Goal: Task Accomplishment & Management: Complete application form

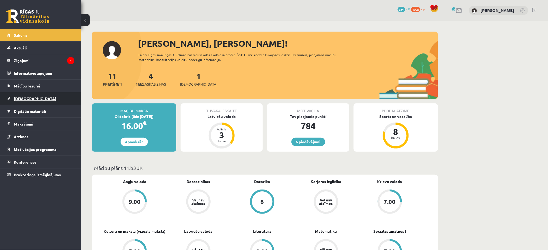
click at [38, 99] on link "[DEMOGRAPHIC_DATA]" at bounding box center [40, 98] width 67 height 12
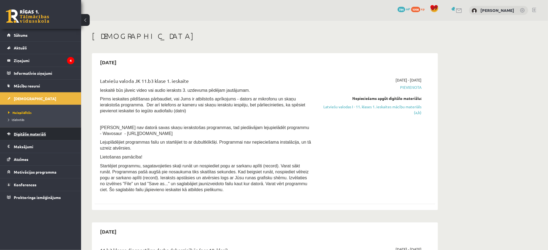
click at [38, 129] on link "Digitālie materiāli" at bounding box center [40, 134] width 67 height 12
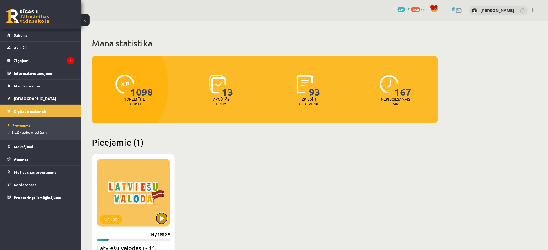
click at [163, 224] on button at bounding box center [161, 218] width 11 height 11
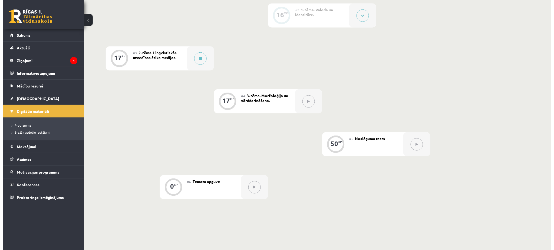
scroll to position [192, 0]
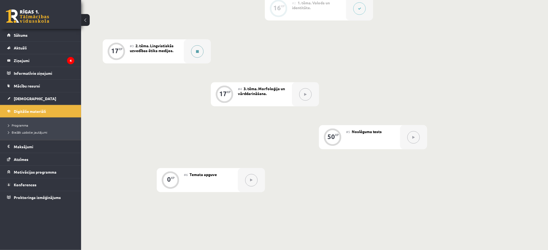
click at [189, 49] on div at bounding box center [197, 51] width 27 height 24
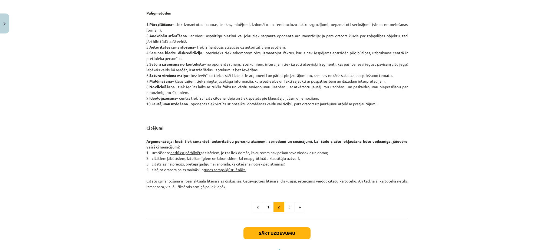
scroll to position [382, 0]
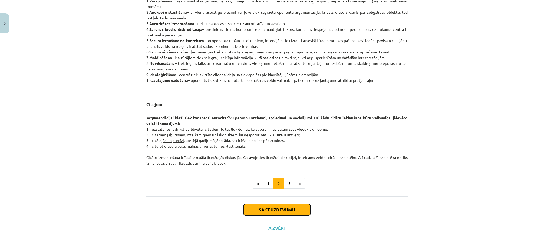
click at [279, 207] on button "Sākt uzdevumu" at bounding box center [276, 210] width 67 height 12
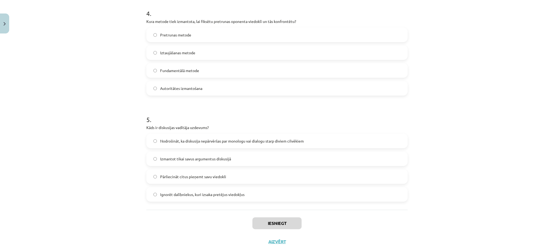
scroll to position [440, 0]
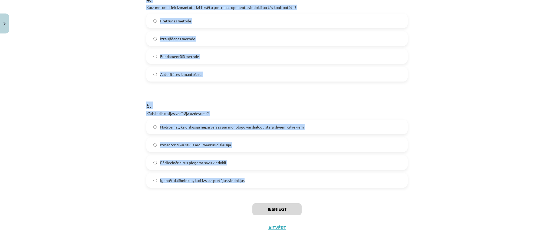
drag, startPoint x: 140, startPoint y: 116, endPoint x: 295, endPoint y: 191, distance: 172.3
copy form "Lore ip dolor si ametconsect adipiscing elitsedd eiusmodtem? Incididun utlabore…"
click at [77, 84] on div "Mācību tēma: Latviešu valodas i - 11. klases 1. ieskaites mācību materiāls (a,b…" at bounding box center [277, 125] width 554 height 250
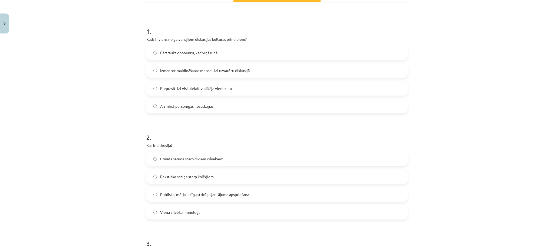
scroll to position [89, 0]
click at [204, 105] on span "Aizmirst personīgas nesaskaņas" at bounding box center [186, 107] width 53 height 6
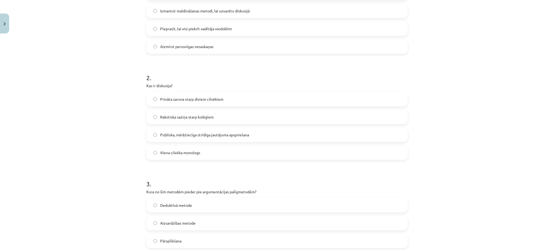
scroll to position [163, 0]
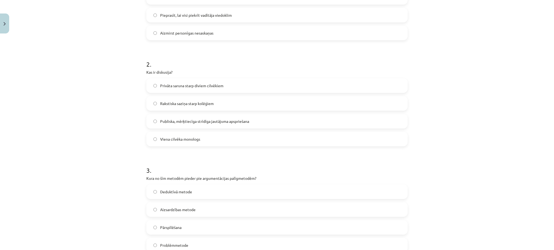
click at [185, 119] on span "Publiska, mērķtiecīga strīdīga jautājuma apspriešana" at bounding box center [204, 122] width 89 height 6
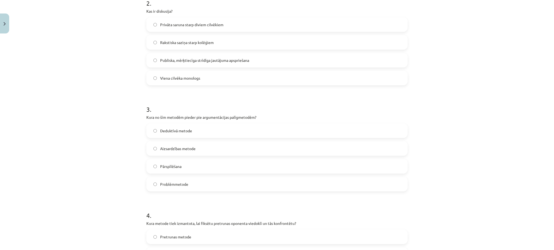
scroll to position [243, 0]
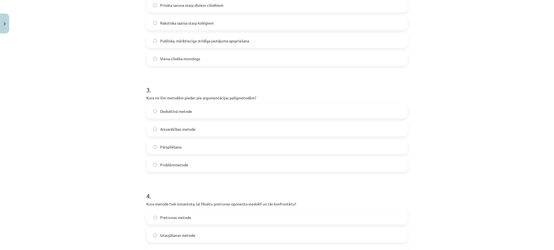
click at [183, 148] on label "Pārspīlēšana" at bounding box center [277, 147] width 260 height 14
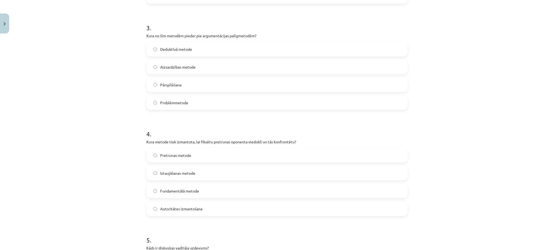
scroll to position [313, 0]
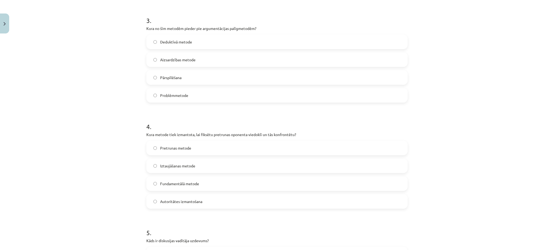
click at [183, 148] on span "Pretrunas metode" at bounding box center [175, 148] width 31 height 6
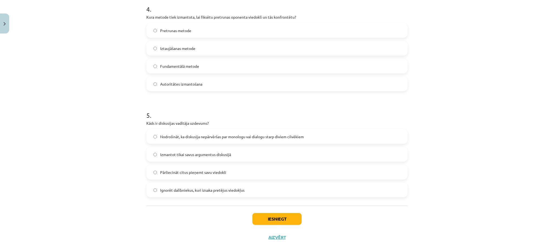
scroll to position [431, 0]
click at [188, 133] on label "Nodrošināt, ka diskusija nepārvēršas par monologu vai dialogu starp diviem cilv…" at bounding box center [277, 137] width 260 height 14
click at [254, 215] on button "Iesniegt" at bounding box center [276, 219] width 49 height 12
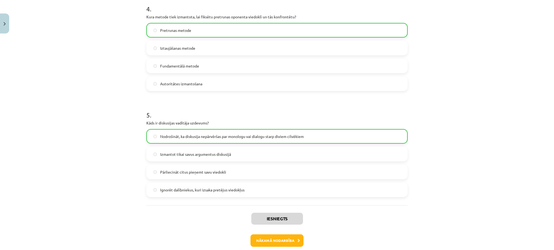
drag, startPoint x: 254, startPoint y: 215, endPoint x: 262, endPoint y: 207, distance: 11.7
click at [262, 207] on div "Iesniegts Nākamā nodarbība Aizvērt" at bounding box center [276, 232] width 261 height 55
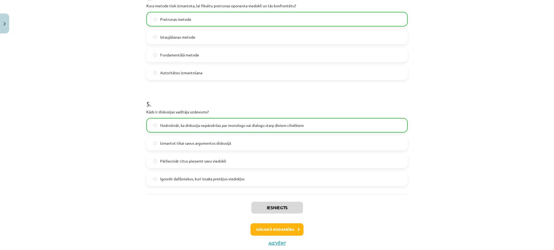
scroll to position [457, 0]
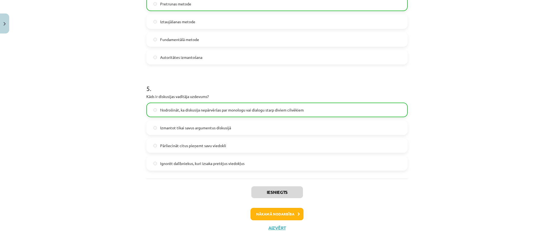
click at [262, 207] on div "Iesniegts Nākamā nodarbība Aizvērt" at bounding box center [276, 206] width 261 height 55
click at [268, 216] on button "Nākamā nodarbība" at bounding box center [276, 214] width 53 height 12
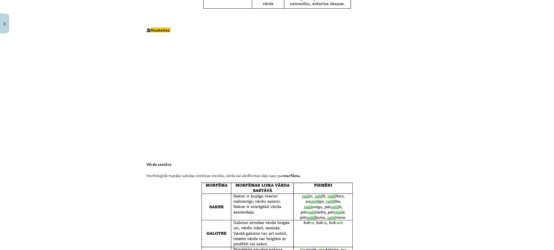
scroll to position [342, 0]
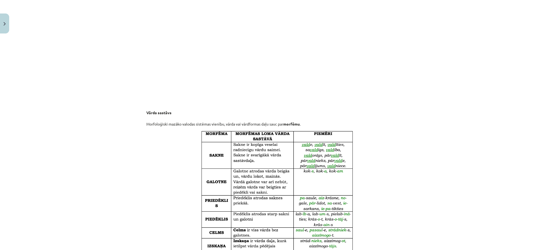
click at [281, 123] on p "Vārda sastāvs Morfoloģiski mazāko valodas sistēmas vienību, vārda vai vārdforma…" at bounding box center [276, 115] width 261 height 23
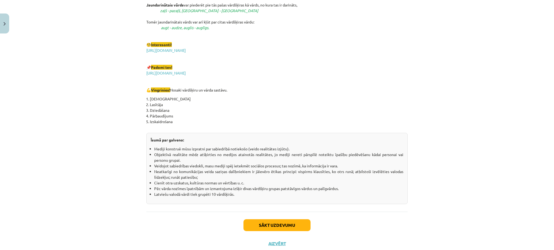
scroll to position [904, 0]
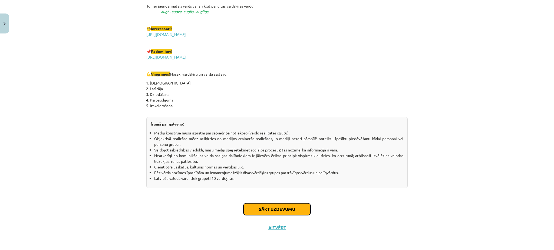
click at [279, 204] on button "Sākt uzdevumu" at bounding box center [276, 210] width 67 height 12
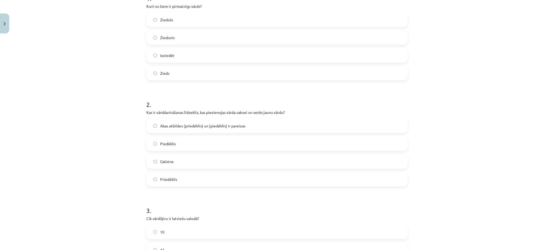
scroll to position [14, 0]
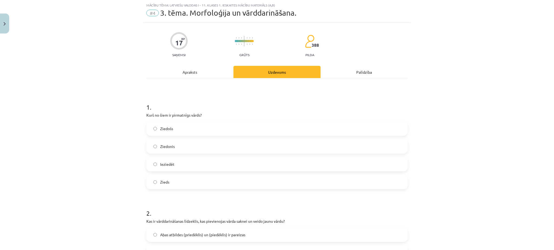
click at [269, 181] on label "Zieds" at bounding box center [277, 182] width 260 height 14
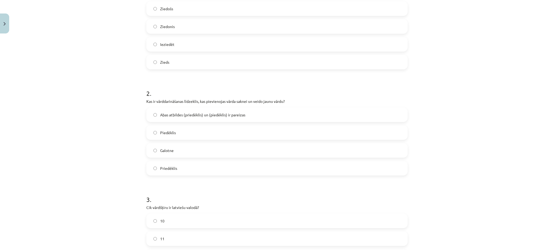
scroll to position [154, 0]
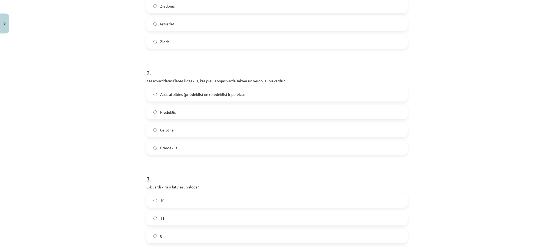
click at [269, 181] on h1 "3 ." at bounding box center [276, 174] width 261 height 17
click at [214, 98] on label "Abas atbildes (priedēklis) un (piedēklis) ir pareizas" at bounding box center [277, 95] width 260 height 14
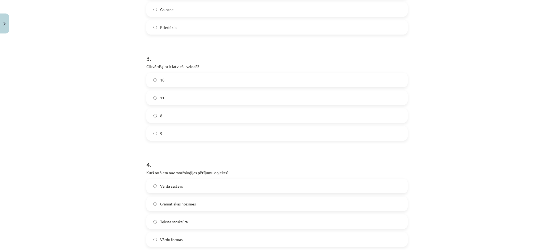
scroll to position [302, 0]
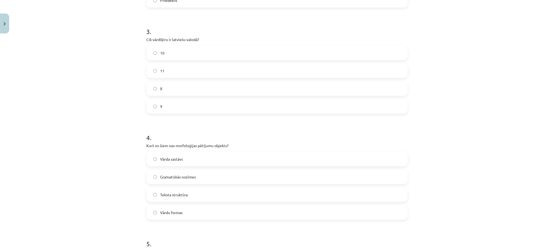
click at [168, 59] on label "10" at bounding box center [277, 53] width 260 height 14
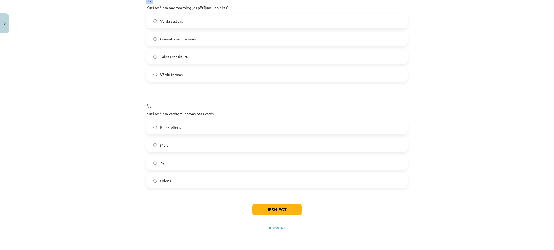
scroll to position [440, 0]
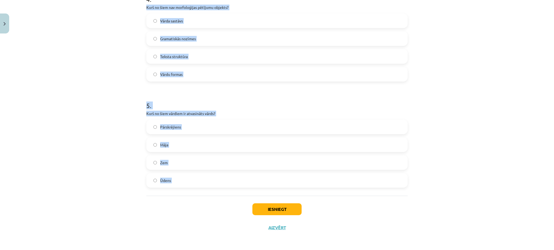
drag, startPoint x: 140, startPoint y: 81, endPoint x: 214, endPoint y: 209, distance: 147.0
copy form "Kurš no šiem nav morfoloģijas pētījumu objekts? Vārda sastāvs Gramatiskās nozīm…"
click at [122, 51] on div "Mācību tēma: Latviešu valodas i - 11. klases 1. ieskaites mācību materiāls (a,b…" at bounding box center [277, 125] width 554 height 250
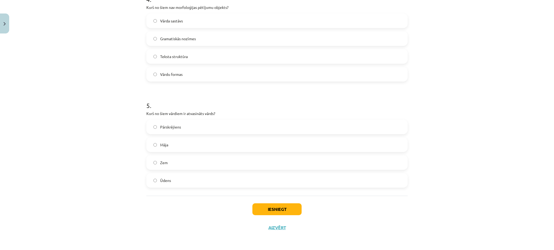
click at [167, 57] on span "Teksta struktūra" at bounding box center [174, 57] width 28 height 6
click at [184, 131] on label "Pārskrējiens" at bounding box center [277, 127] width 260 height 14
click at [284, 208] on button "Iesniegt" at bounding box center [276, 210] width 49 height 12
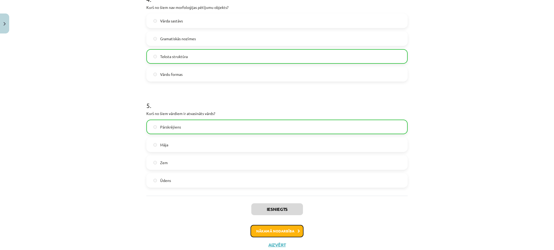
click at [275, 233] on button "Nākamā nodarbība" at bounding box center [276, 231] width 53 height 12
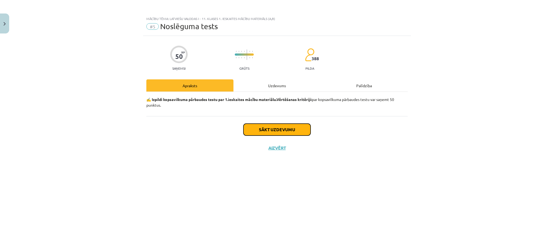
click at [267, 129] on button "Sākt uzdevumu" at bounding box center [276, 130] width 67 height 12
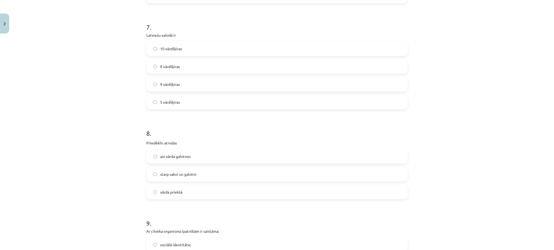
scroll to position [887, 0]
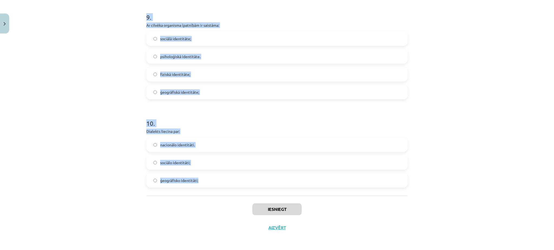
drag, startPoint x: 141, startPoint y: 128, endPoint x: 289, endPoint y: 191, distance: 161.2
copy form "“Loremips dolorsita co adipisci el seddoeius.” Tem in… …utlab; …etdo magna aliq…"
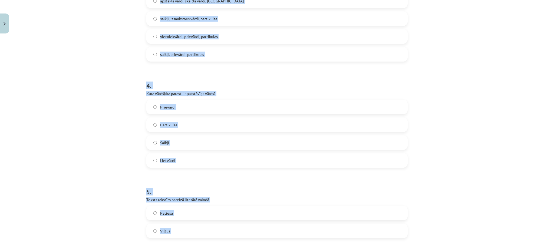
scroll to position [305, 0]
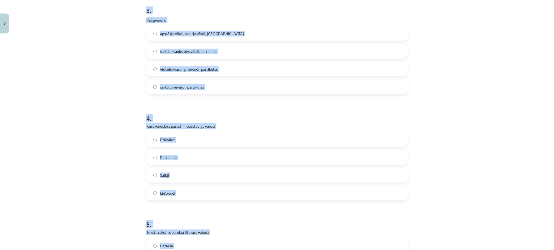
click at [114, 92] on div "Mācību tēma: Latviešu valodas i - 11. klases 1. ieskaites mācību materiāls (a,b…" at bounding box center [277, 125] width 554 height 250
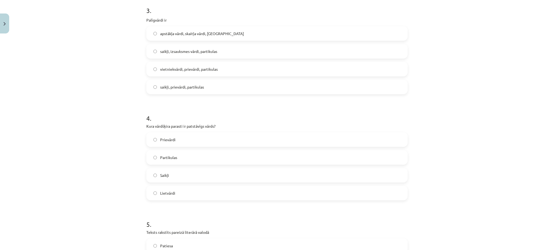
click at [114, 92] on div "Mācību tēma: Latviešu valodas i - 11. klases 1. ieskaites mācību materiāls (a,b…" at bounding box center [277, 125] width 554 height 250
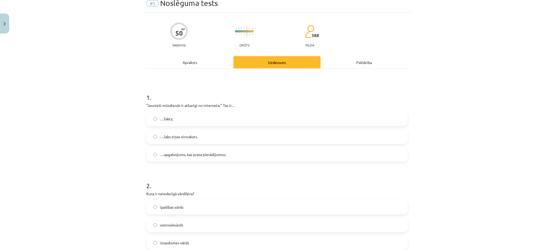
scroll to position [9, 0]
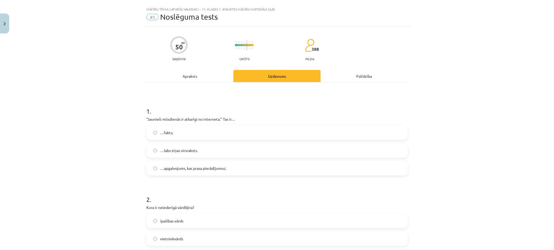
click at [178, 172] on label "…apgalvojums, kas prasa pierādījumus;" at bounding box center [277, 169] width 260 height 14
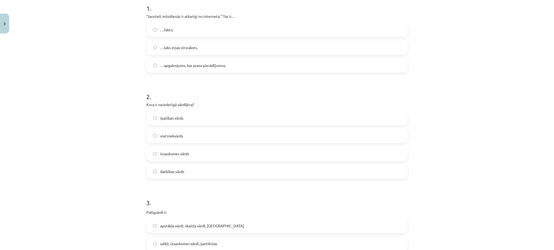
scroll to position [113, 0]
click at [181, 151] on span "izsauksmes vārds" at bounding box center [174, 154] width 29 height 6
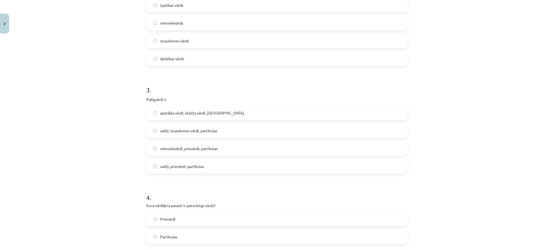
scroll to position [234, 0]
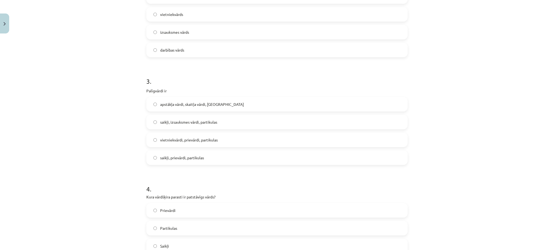
click at [156, 120] on label "saikļi, izsauksmes vārdi, partikulas" at bounding box center [277, 122] width 260 height 14
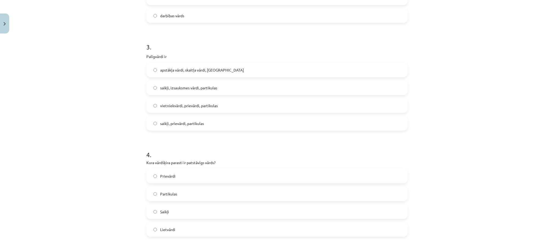
scroll to position [297, 0]
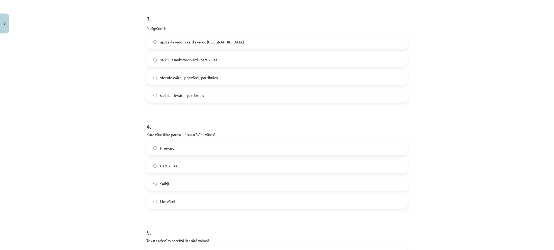
click at [182, 201] on label "Lietvārdi" at bounding box center [277, 202] width 260 height 14
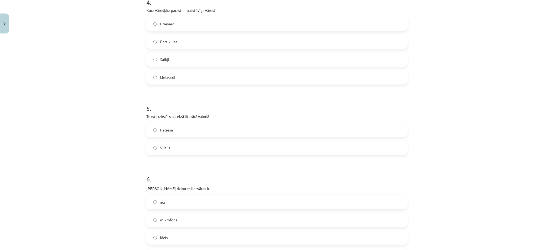
scroll to position [426, 0]
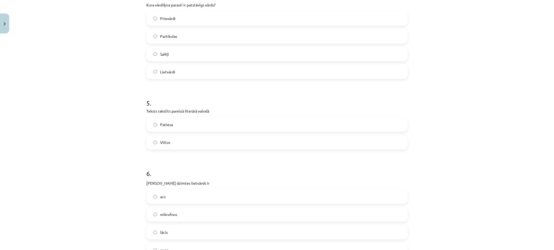
click at [180, 122] on label "Patiesa" at bounding box center [277, 125] width 260 height 14
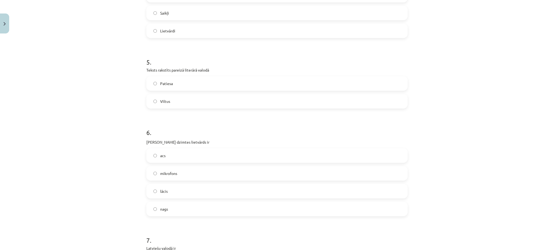
scroll to position [468, 0]
click at [160, 156] on span "acs" at bounding box center [162, 155] width 5 height 6
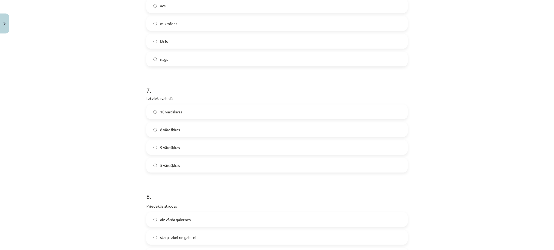
scroll to position [621, 0]
click at [177, 105] on label "10 vārdšķiras" at bounding box center [277, 109] width 260 height 14
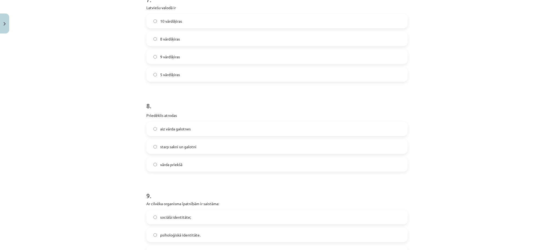
scroll to position [710, 0]
click at [183, 161] on label "vārda priekšā" at bounding box center [277, 163] width 260 height 14
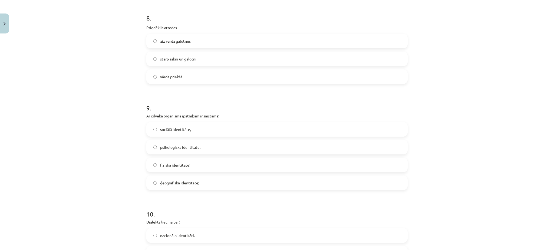
scroll to position [796, 0]
click at [139, 118] on div "Mācību tēma: Latviešu valodas i - 11. klases 1. ieskaites mācību materiāls (a,b…" at bounding box center [277, 125] width 554 height 250
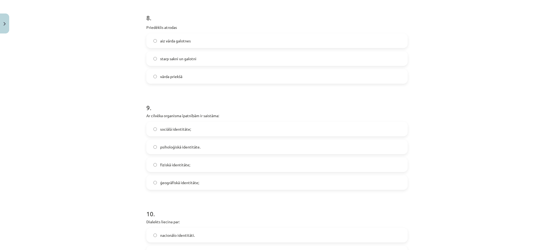
click at [196, 158] on label "fiziskā identitāte;" at bounding box center [277, 165] width 260 height 14
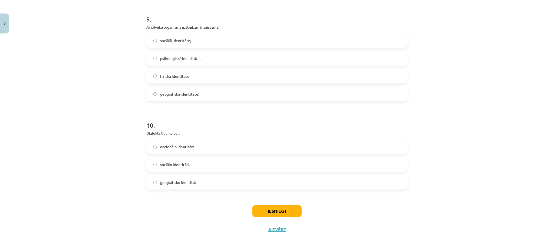
scroll to position [887, 0]
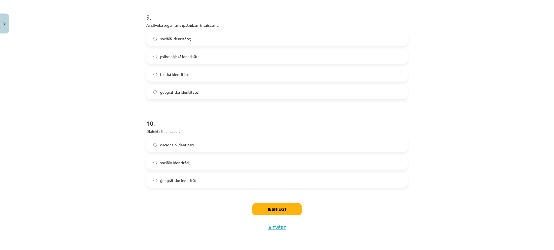
click at [191, 181] on span "ģeogrāfisko identitāti;" at bounding box center [179, 181] width 38 height 6
click at [270, 206] on button "Iesniegt" at bounding box center [276, 210] width 49 height 12
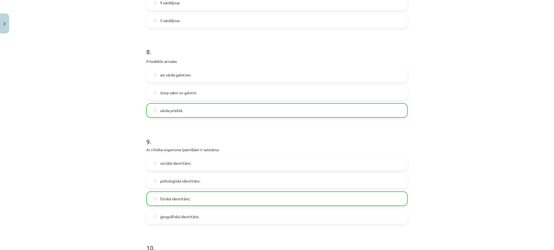
scroll to position [904, 0]
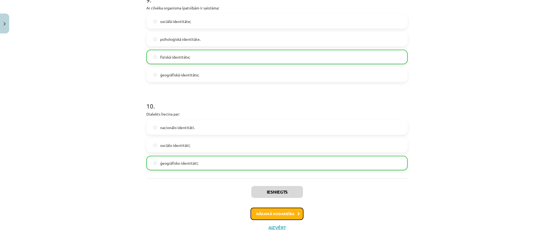
click at [288, 212] on button "Nākamā nodarbība" at bounding box center [276, 214] width 53 height 12
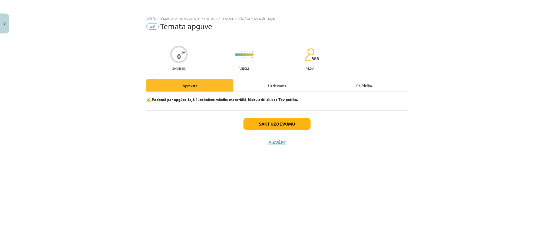
scroll to position [0, 0]
click at [266, 125] on button "Sākt uzdevumu" at bounding box center [276, 124] width 67 height 12
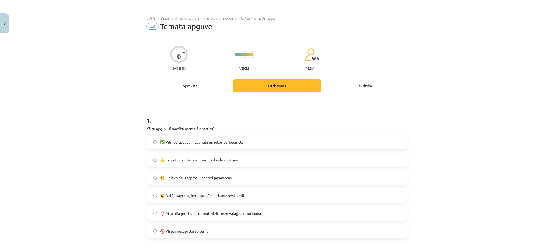
click at [266, 125] on div "1 . Kā tu apguvi šī macību materiāla saturu? ✅ Pilnībā apguvu materiālu un jūto…" at bounding box center [276, 173] width 261 height 131
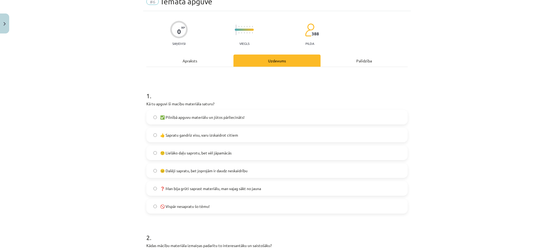
scroll to position [31, 0]
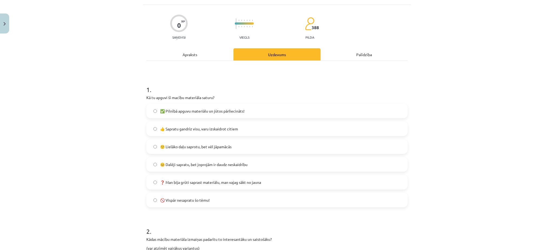
click at [265, 128] on label "👍 Sapratu gandrīz visu, varu izskaidrot citiem" at bounding box center [277, 129] width 260 height 14
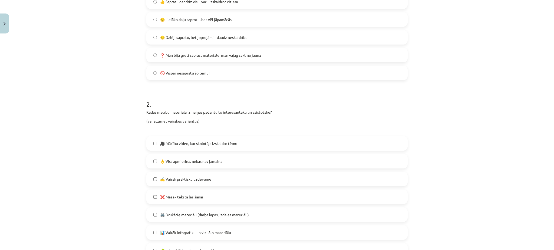
scroll to position [174, 0]
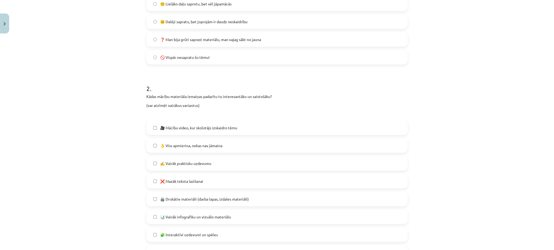
click at [265, 128] on label "🎥 Mācību video, kur skolotājs izskaidro tēmu" at bounding box center [277, 128] width 260 height 14
click at [222, 166] on label "✍️ Vairāk praktisku uzdevumu" at bounding box center [277, 164] width 260 height 14
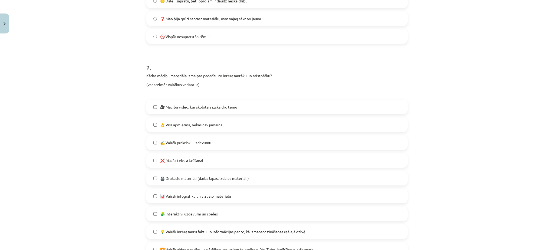
scroll to position [210, 0]
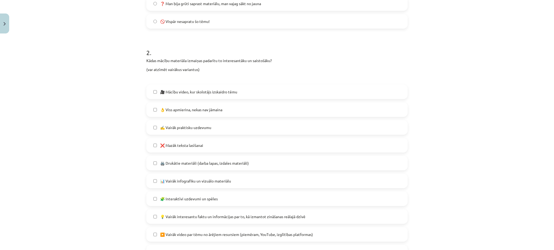
click at [214, 182] on span "📊 Vairāk infografiku un vizuālo materiālu" at bounding box center [195, 181] width 71 height 6
click at [214, 199] on span "🧩 Interaktīvi uzdevumi un spēles" at bounding box center [189, 199] width 58 height 6
click at [224, 221] on label "💡 Vairāk interesantu faktu un informācijas par to, kā izmantot zināšanas reālaj…" at bounding box center [277, 217] width 260 height 14
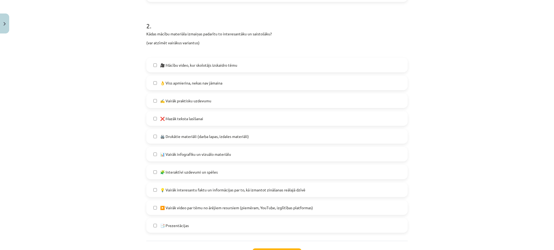
scroll to position [250, 0]
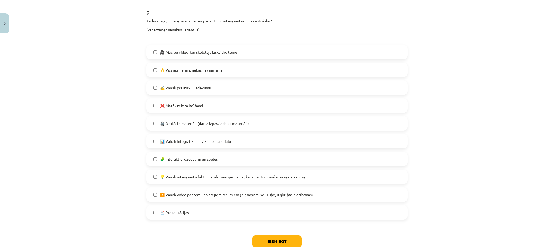
click at [229, 199] on label "▶️ Vairāk video par tēmu no ārējiem resursiem (piemēram, YouTube, izglītības pl…" at bounding box center [277, 195] width 260 height 14
click at [230, 207] on label "📑 Prezentācijas" at bounding box center [277, 213] width 260 height 14
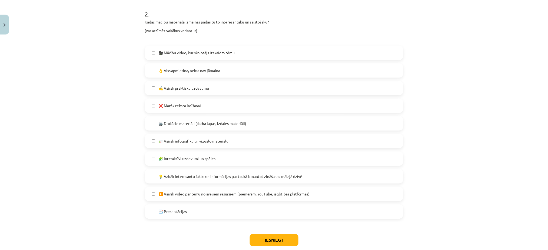
scroll to position [282, 0]
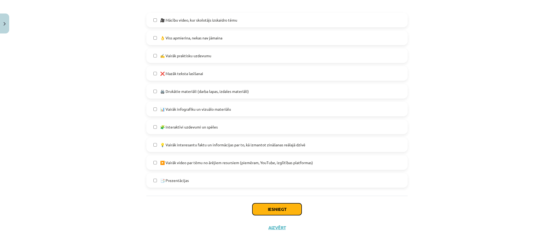
click at [279, 212] on button "Iesniegt" at bounding box center [276, 210] width 49 height 12
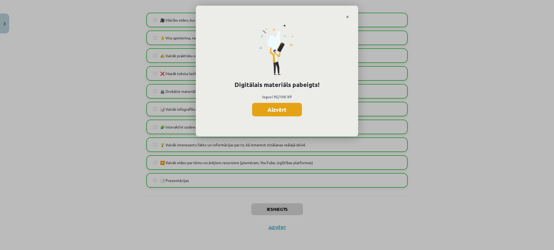
click at [290, 112] on button "Aizvērt" at bounding box center [277, 110] width 50 height 14
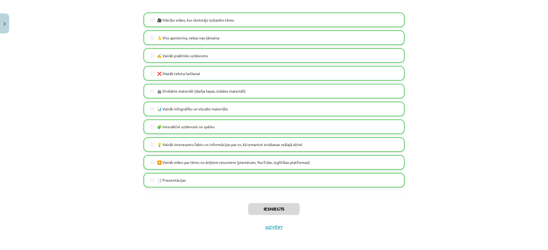
scroll to position [228, 0]
click at [272, 228] on button "Aizvērt" at bounding box center [274, 227] width 21 height 5
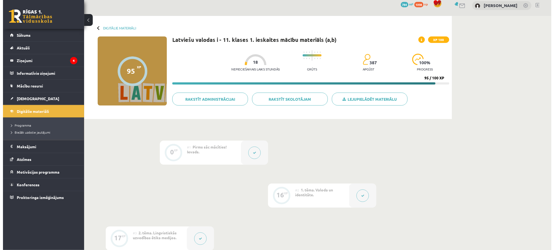
scroll to position [0, 0]
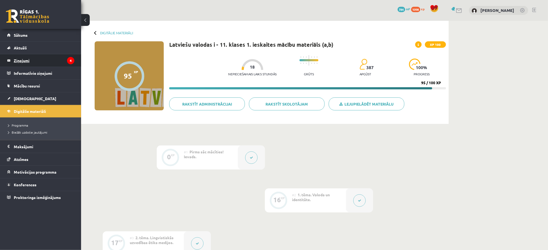
click at [58, 59] on legend "Ziņojumi 4" at bounding box center [44, 60] width 61 height 12
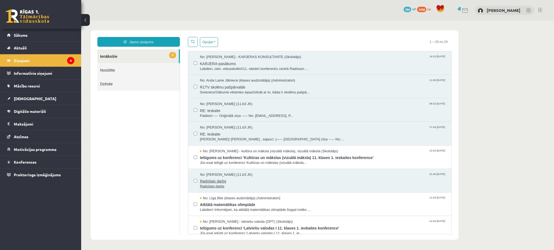
click at [227, 185] on span "Radošais darbs" at bounding box center [323, 186] width 246 height 5
click at [215, 158] on span "Ielūgums uz konferenci 'Kultūras un mākslas (vizuālā māksla) 11. klases 1. iesk…" at bounding box center [323, 157] width 246 height 7
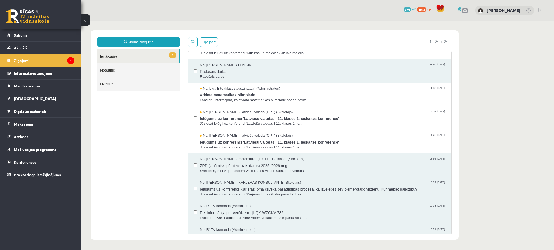
scroll to position [114, 0]
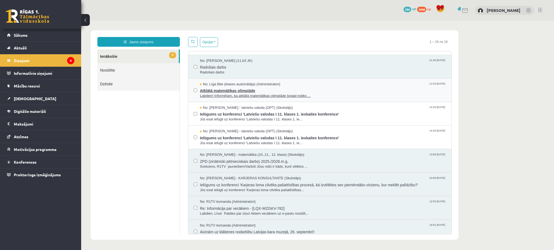
click at [232, 83] on span "No: Līga Bite (klases audzinātāja) (Administratori)" at bounding box center [240, 84] width 80 height 5
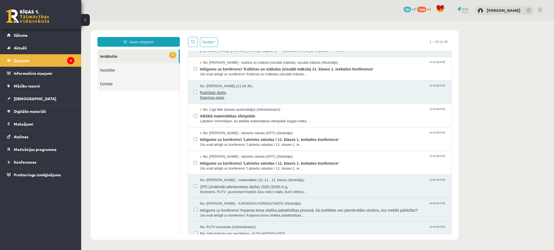
scroll to position [97, 0]
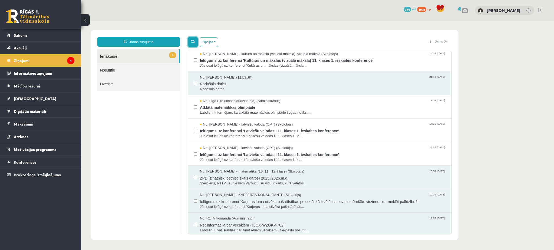
click at [188, 45] on link at bounding box center [193, 42] width 10 height 10
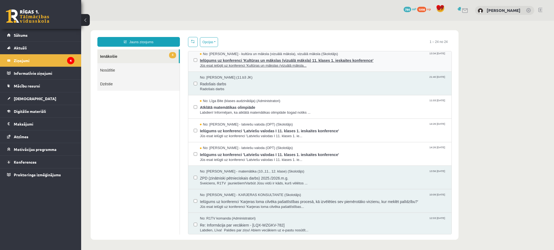
click at [204, 56] on span "No: [PERSON_NAME] - kultūra un māksla (vizuālā māksla), vizuālā māksla (Skolotā…" at bounding box center [269, 54] width 138 height 5
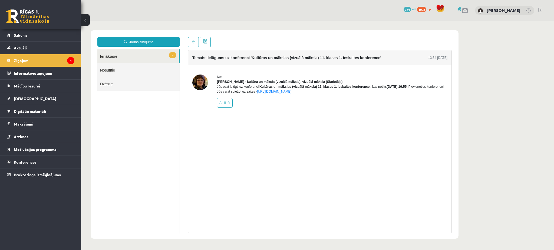
scroll to position [0, 0]
click at [168, 56] on link "2 Ienākošie" at bounding box center [137, 56] width 81 height 14
click at [191, 45] on link at bounding box center [193, 42] width 11 height 10
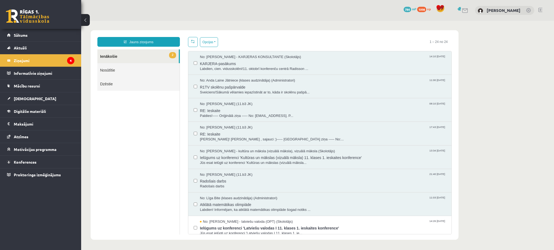
click at [191, 44] on link at bounding box center [193, 42] width 10 height 10
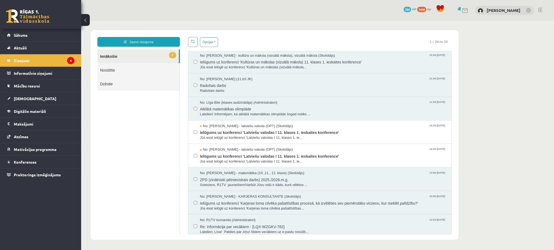
scroll to position [96, 0]
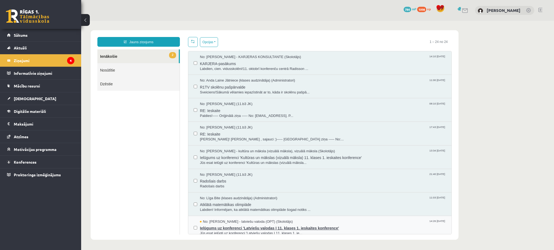
click at [260, 138] on span "[PERSON_NAME]! [PERSON_NAME] , sajauci :)----- [GEOGRAPHIC_DATA] ziņa ----- No:…" at bounding box center [323, 139] width 246 height 5
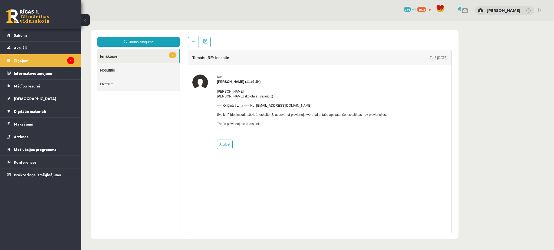
scroll to position [0, 0]
click at [191, 45] on link at bounding box center [193, 42] width 11 height 10
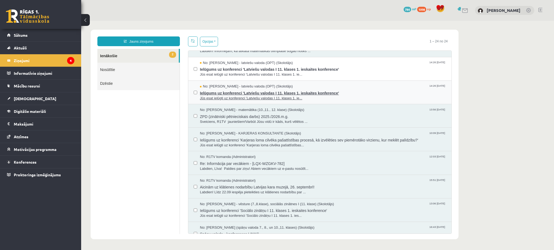
click at [228, 101] on span "Jūs esat ielūgti uz konferenci 'Latviešu valodas I 11. klases 1. ie..." at bounding box center [323, 98] width 246 height 5
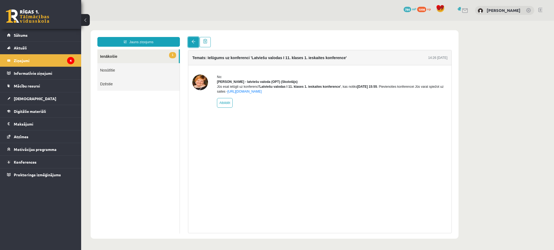
click at [193, 38] on link at bounding box center [193, 42] width 11 height 10
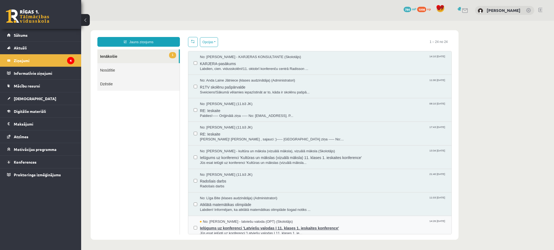
click at [292, 230] on span "Ielūgums uz konferenci 'Latviešu valodas I 11. klases 1. ieskaites konference'" at bounding box center [323, 227] width 246 height 7
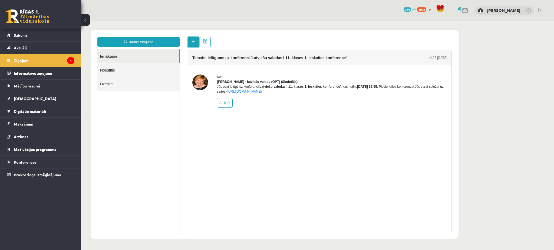
click at [197, 42] on link at bounding box center [193, 42] width 11 height 10
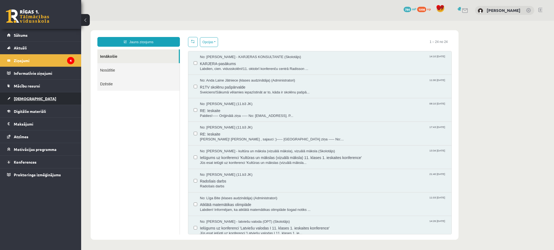
click at [29, 99] on span "[DEMOGRAPHIC_DATA]" at bounding box center [35, 98] width 42 height 5
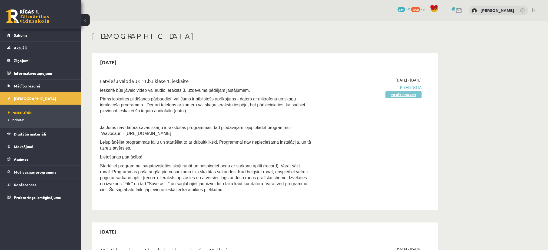
click at [405, 92] on link "Pildīt ieskaiti" at bounding box center [403, 94] width 36 height 7
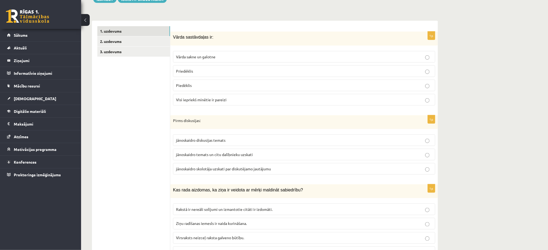
scroll to position [162, 0]
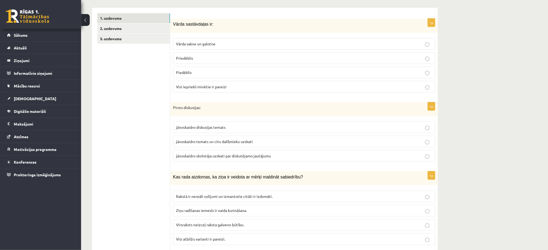
click at [198, 84] on span "Visi iepriekš minētie ir pareizi" at bounding box center [201, 86] width 51 height 5
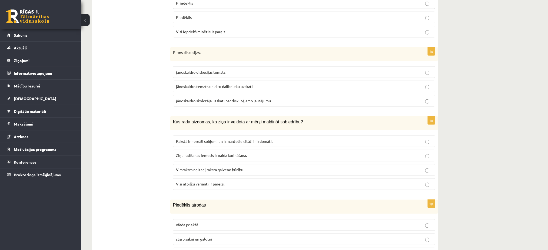
scroll to position [218, 0]
click at [207, 73] on span "jānoskaidro diskusijas temats" at bounding box center [200, 71] width 49 height 5
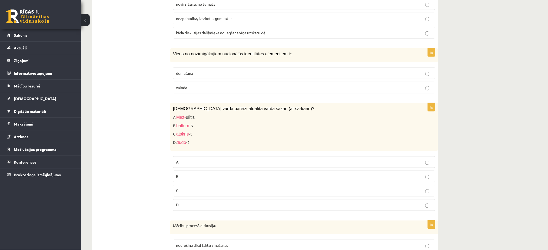
scroll to position [2553, 0]
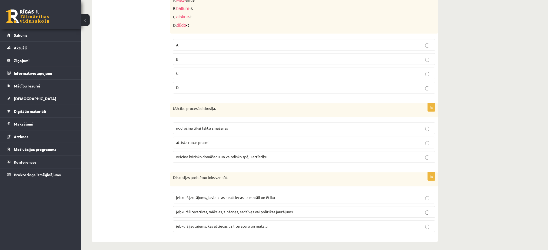
drag, startPoint x: 167, startPoint y: 53, endPoint x: 402, endPoint y: 267, distance: 317.8
copy div "1p Vārda sastāvdaļas ir: Vārda sakne un galotne Priedēklis Piedēklis Visi iepri…"
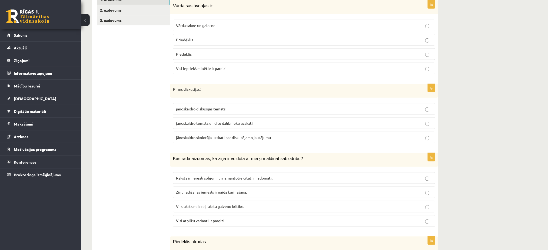
scroll to position [192, 0]
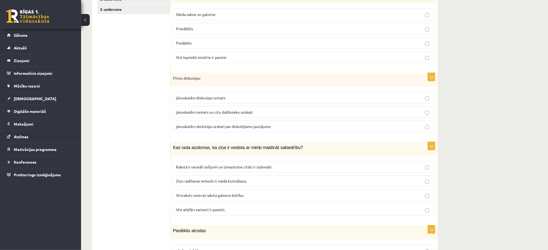
click at [254, 115] on p "jānoskaidro temats un citu dalībnieku uzskati" at bounding box center [304, 112] width 256 height 6
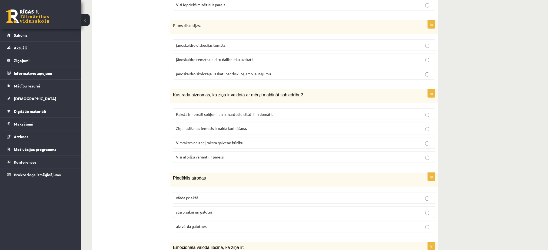
scroll to position [264, 0]
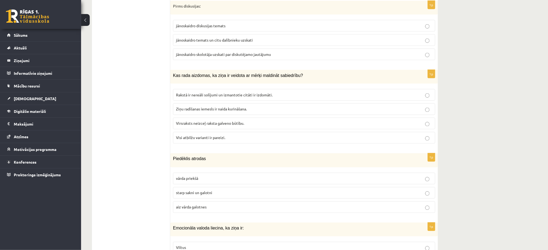
click at [209, 138] on span "Visi atbilžu varianti ir pareizi." at bounding box center [200, 137] width 49 height 5
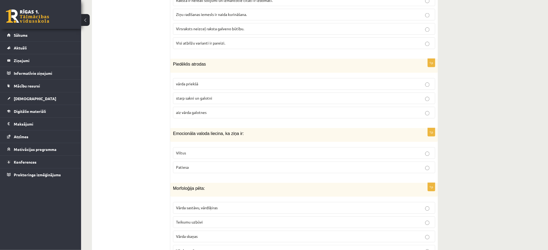
scroll to position [361, 0]
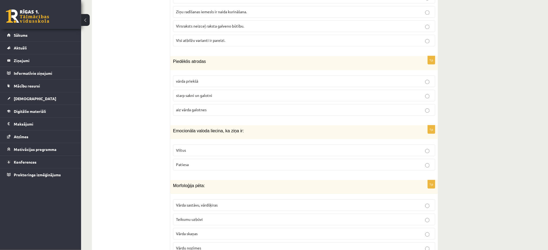
click at [204, 100] on label "starp sakni un galotni" at bounding box center [304, 96] width 262 height 12
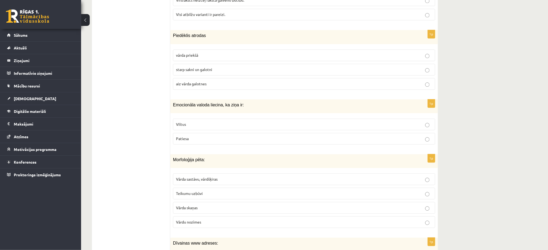
scroll to position [388, 0]
click at [195, 124] on p "Viltus" at bounding box center [304, 124] width 256 height 6
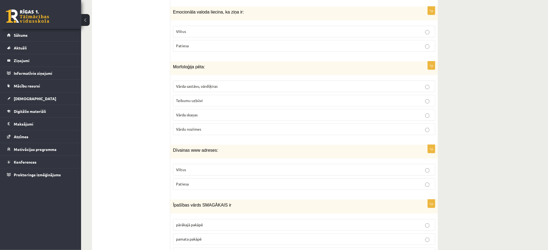
scroll to position [497, 0]
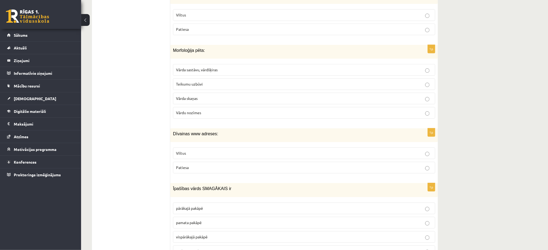
click at [251, 68] on p "Vārda sastāvu, vārdšķiras" at bounding box center [304, 70] width 256 height 6
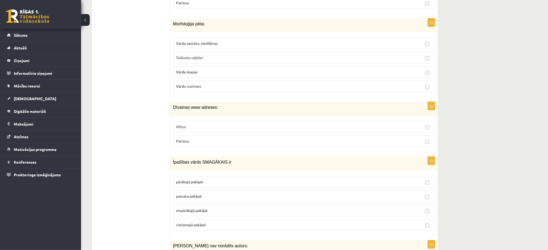
scroll to position [535, 0]
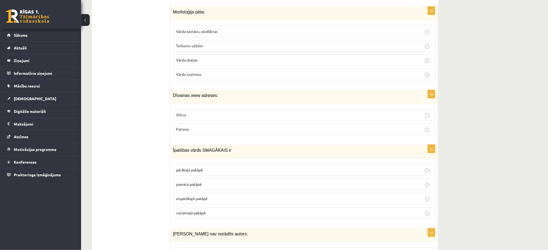
click at [232, 115] on p "Viltus" at bounding box center [304, 115] width 256 height 6
click at [215, 132] on p "Patiesa" at bounding box center [304, 130] width 256 height 6
click at [209, 116] on p "Viltus" at bounding box center [304, 115] width 256 height 6
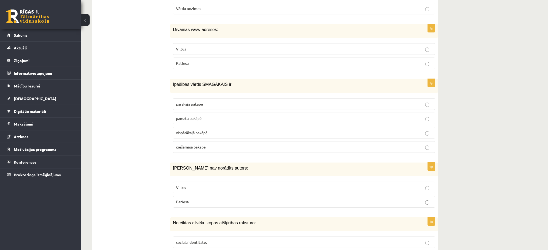
scroll to position [601, 0]
click at [197, 136] on label "vispārākajā pakāpē" at bounding box center [304, 133] width 262 height 12
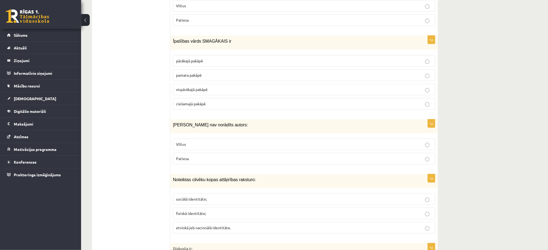
scroll to position [665, 0]
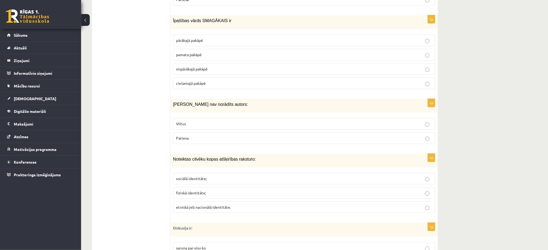
click at [204, 127] on p "Viltus" at bounding box center [304, 124] width 256 height 6
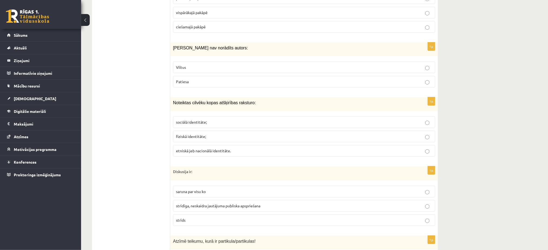
scroll to position [725, 0]
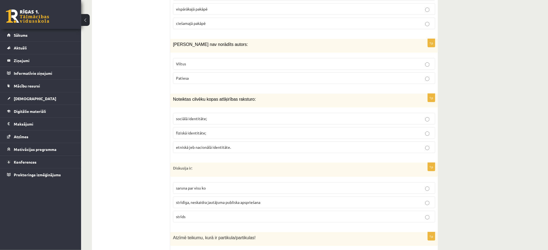
click at [216, 150] on p "etniskā jeb nacionālā identitāte." at bounding box center [304, 148] width 256 height 6
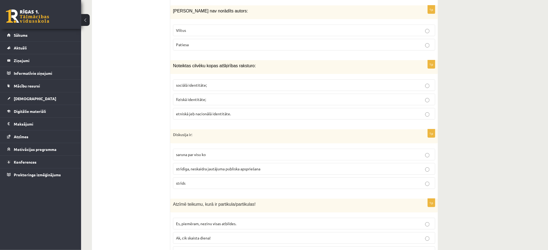
scroll to position [759, 0]
click at [217, 168] on span "strīdīga, neskaidra jautājuma publiska apspriešana" at bounding box center [218, 168] width 84 height 5
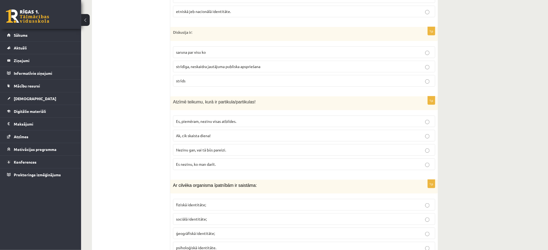
scroll to position [862, 0]
click at [217, 168] on label "Es nezinu, ko man darīt." at bounding box center [304, 164] width 262 height 12
drag, startPoint x: 194, startPoint y: 106, endPoint x: 198, endPoint y: 106, distance: 4.6
click at [197, 106] on div "Atzīmē teikumu, kurā ir partikula/partikulas!" at bounding box center [304, 102] width 268 height 14
click at [198, 106] on div "Atzīmē teikumu, kurā ir partikula/partikulas!" at bounding box center [304, 102] width 268 height 14
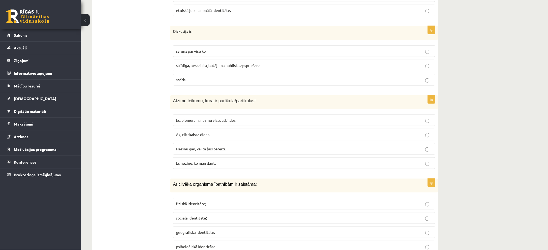
click at [221, 147] on p "Nezinu gan, vai tā būs pareizi." at bounding box center [304, 149] width 256 height 6
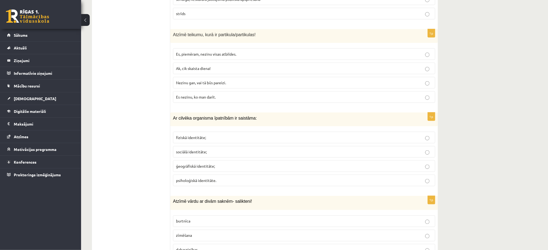
scroll to position [932, 0]
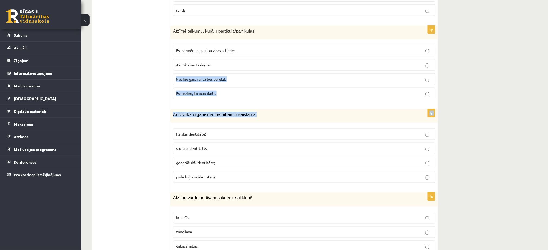
drag, startPoint x: 502, startPoint y: 59, endPoint x: 279, endPoint y: 120, distance: 230.2
click at [279, 120] on div "Ar cilvēka organisma īpatnībām ir saistāma:" at bounding box center [304, 116] width 268 height 14
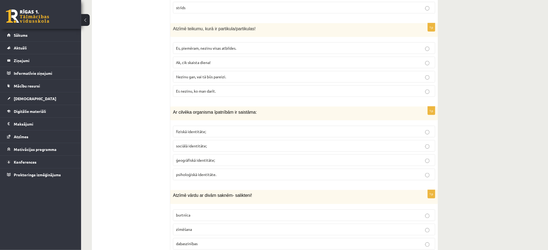
scroll to position [936, 0]
click at [197, 244] on span "dabaszinības" at bounding box center [187, 242] width 22 height 5
click at [194, 129] on span "fiziskā identitāte;" at bounding box center [191, 130] width 30 height 5
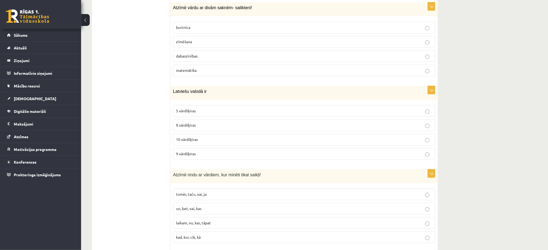
scroll to position [1125, 0]
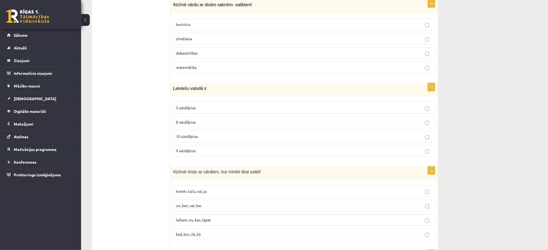
click at [198, 134] on label "10 vārdšķiras" at bounding box center [304, 137] width 262 height 12
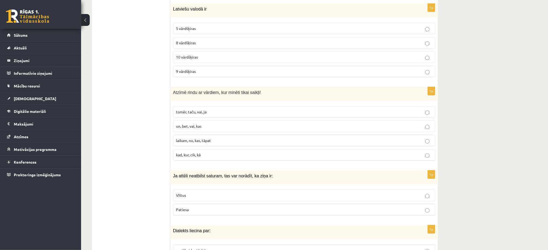
scroll to position [1212, 0]
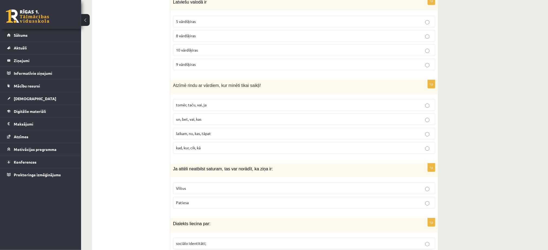
click at [209, 110] on label "tomēr, taču, vai, ja" at bounding box center [304, 105] width 262 height 12
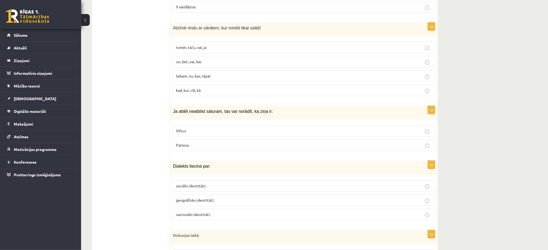
scroll to position [1296, 0]
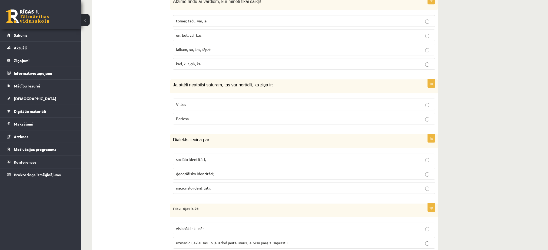
click at [196, 107] on p "Viltus" at bounding box center [304, 105] width 256 height 6
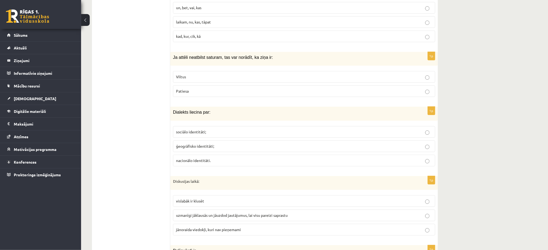
scroll to position [1332, 0]
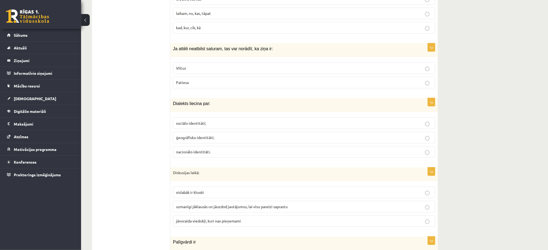
click at [207, 138] on span "ģeogrāfisko identitāti;" at bounding box center [195, 137] width 38 height 5
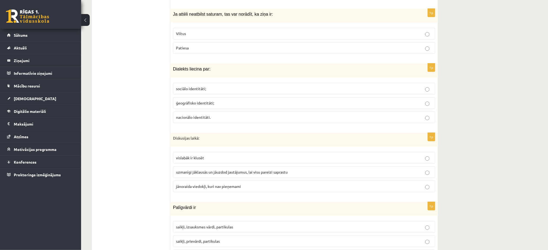
scroll to position [1368, 0]
click at [226, 171] on span "uzmanīgi jāklausās un jāuzdod jautājumus, lai visu pareizi saprastu" at bounding box center [232, 170] width 112 height 5
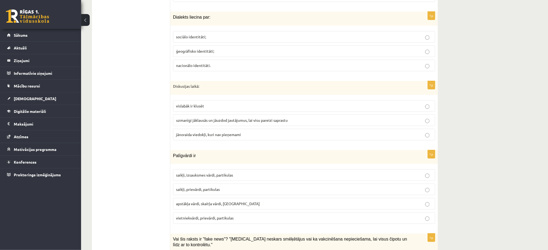
scroll to position [1423, 0]
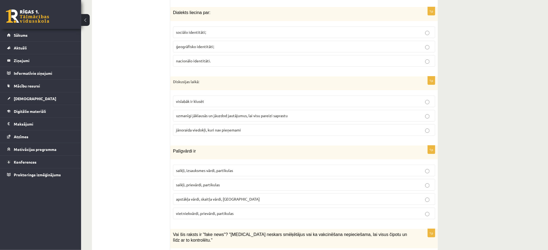
click at [215, 185] on span "saikļi, prievārdi, partikulas" at bounding box center [198, 184] width 44 height 5
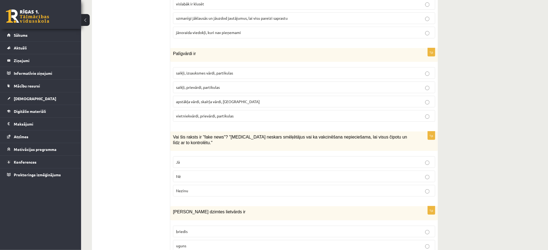
scroll to position [1522, 0]
click at [225, 159] on p "Jā" at bounding box center [304, 162] width 256 height 6
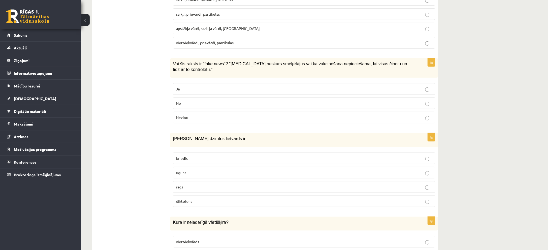
scroll to position [1601, 0]
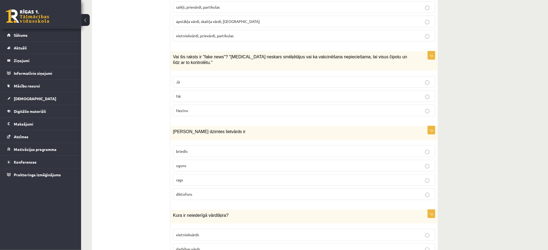
click at [201, 166] on label "uguns" at bounding box center [304, 166] width 262 height 12
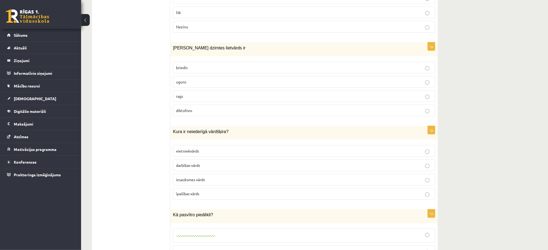
scroll to position [1688, 0]
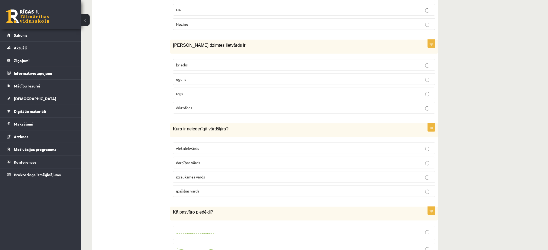
click at [209, 171] on label "izsauksmes vārds" at bounding box center [304, 177] width 262 height 12
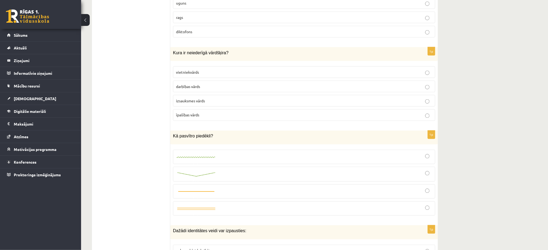
scroll to position [1765, 0]
click at [194, 155] on img at bounding box center [196, 157] width 41 height 4
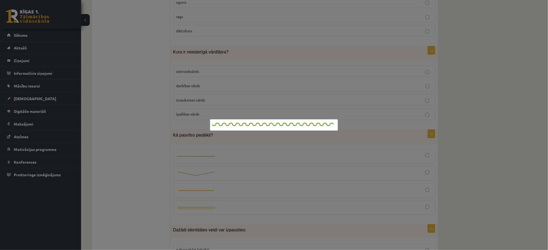
click at [98, 117] on div at bounding box center [274, 125] width 548 height 250
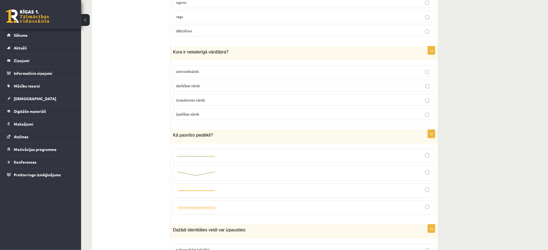
click at [377, 155] on div at bounding box center [304, 156] width 256 height 8
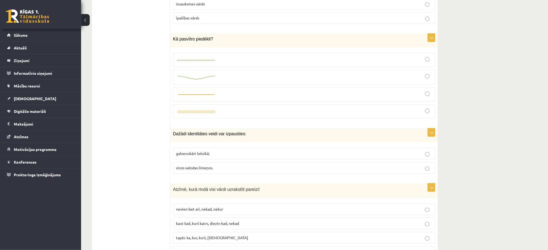
scroll to position [1848, 0]
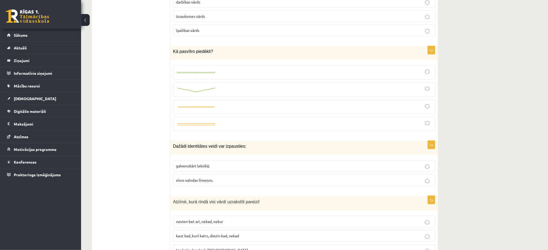
click at [189, 178] on span "visos valodas līmeņos." at bounding box center [194, 180] width 37 height 5
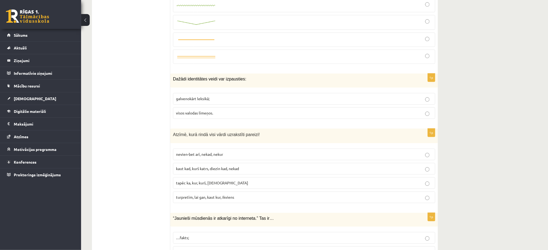
scroll to position [1930, 0]
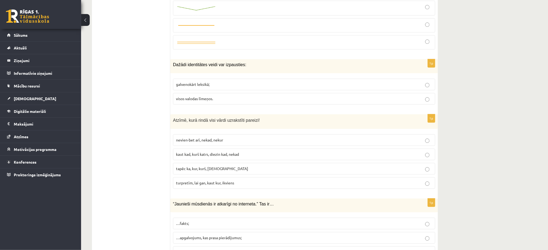
click at [218, 152] on span "kaut kad, kurš katrs, diezin kad, nekad" at bounding box center [207, 154] width 63 height 5
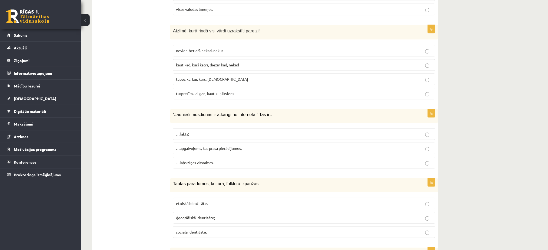
scroll to position [2020, 0]
click at [229, 147] on p "…apgalvojums, kas prasa pierādījumus;" at bounding box center [304, 148] width 256 height 6
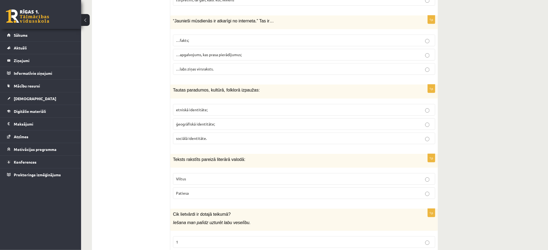
scroll to position [2127, 0]
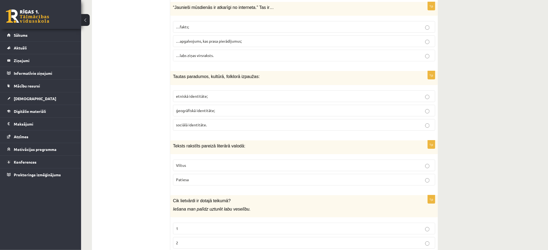
click at [199, 94] on span "etniskā identitāte;" at bounding box center [192, 96] width 32 height 5
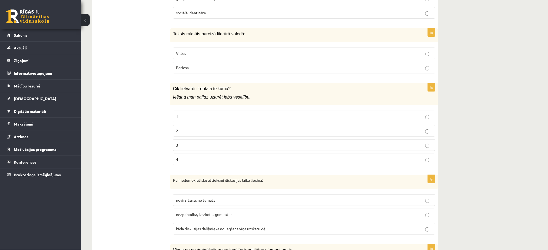
scroll to position [2241, 0]
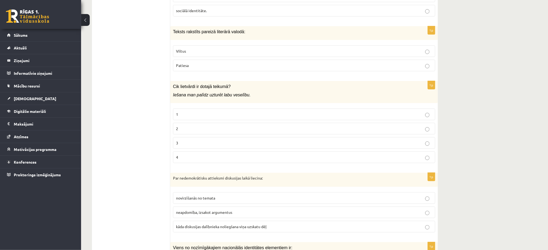
click at [197, 45] on label "Viltus" at bounding box center [304, 51] width 262 height 12
click at [198, 63] on p "Patiesa" at bounding box center [304, 66] width 256 height 6
click at [201, 126] on p "2" at bounding box center [304, 129] width 256 height 6
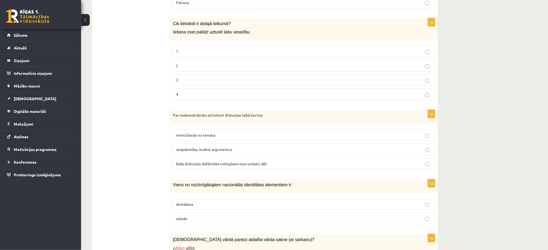
scroll to position [2307, 0]
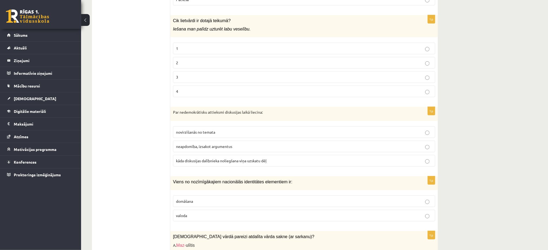
click at [250, 161] on label "kāda diskusijas dalībnieka noliegšana viņa uzskatu dēļ" at bounding box center [304, 161] width 262 height 12
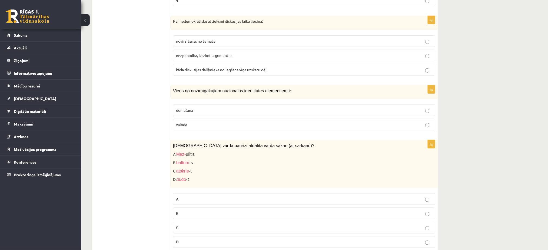
scroll to position [2399, 0]
click at [193, 122] on p "valoda" at bounding box center [304, 125] width 256 height 6
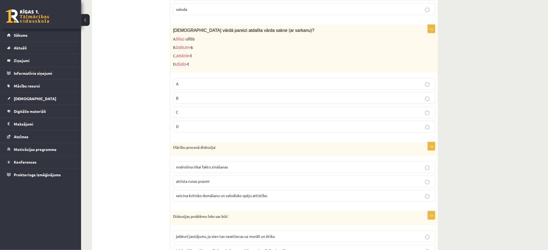
scroll to position [2509, 0]
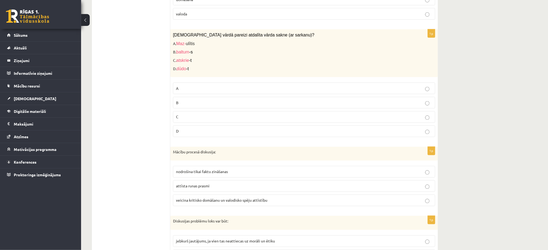
click at [190, 111] on label "C" at bounding box center [304, 117] width 262 height 12
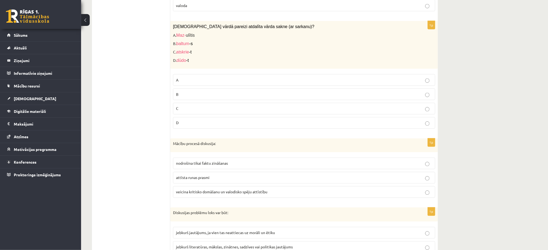
scroll to position [2553, 0]
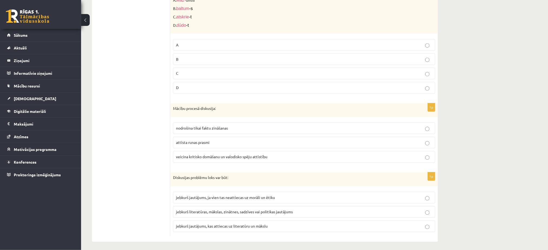
click at [192, 158] on label "veicina kritisko domāšanu un valodisko spēju attīstību" at bounding box center [304, 157] width 262 height 12
click at [234, 210] on span "jebkurš literatūras, mākslas, zinātnes, sadzīves vai politikas jautājums" at bounding box center [234, 212] width 117 height 5
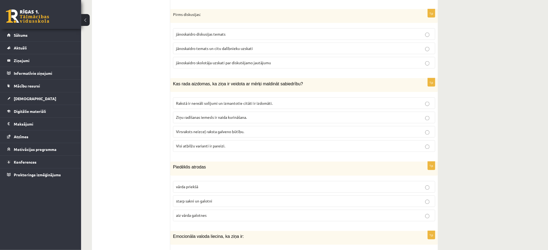
scroll to position [0, 0]
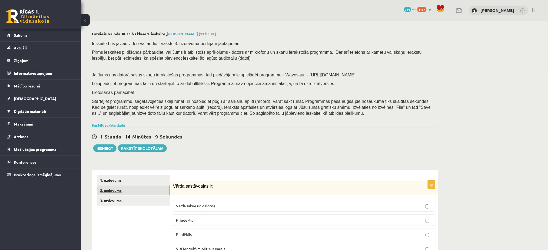
click at [146, 190] on link "2. uzdevums" at bounding box center [133, 191] width 73 height 10
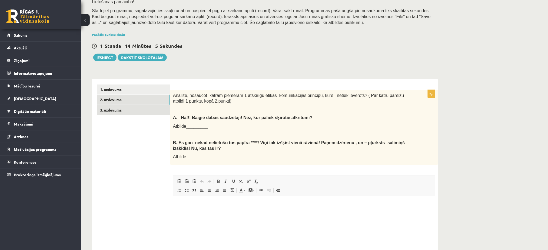
click at [139, 112] on link "3. uzdevums" at bounding box center [133, 110] width 73 height 10
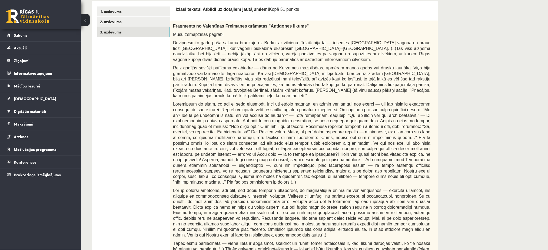
scroll to position [142, 0]
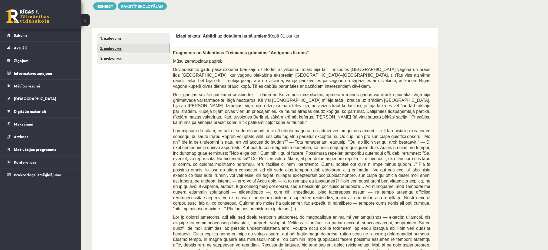
click at [121, 49] on link "2. uzdevums" at bounding box center [133, 49] width 73 height 10
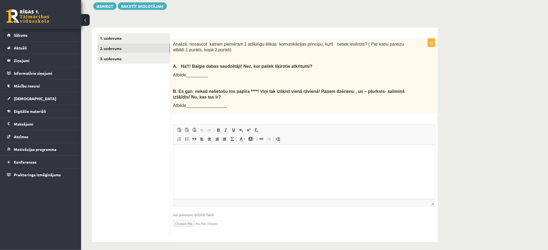
scroll to position [0, 0]
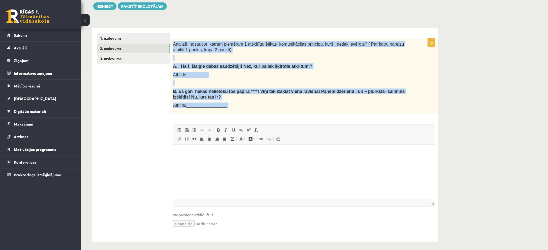
drag, startPoint x: 174, startPoint y: 42, endPoint x: 260, endPoint y: 118, distance: 115.5
click at [260, 118] on div "2p Analizē, nosaucot katram piemēram 1 atšķirīgu ētikas komunikācijas principu,…" at bounding box center [304, 138] width 268 height 198
copy div "Analizē, nosaucot katram piemēram 1 atšķirīgu ētikas komunikācijas principu, ku…"
click at [218, 75] on p "Atbilde_________" at bounding box center [290, 75] width 235 height 6
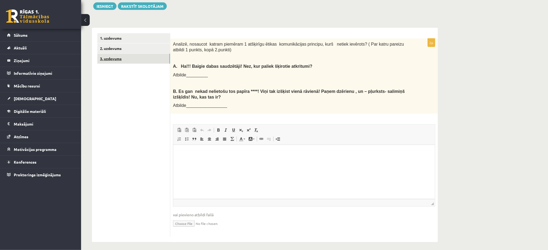
click at [115, 62] on link "3. uzdevums" at bounding box center [133, 59] width 73 height 10
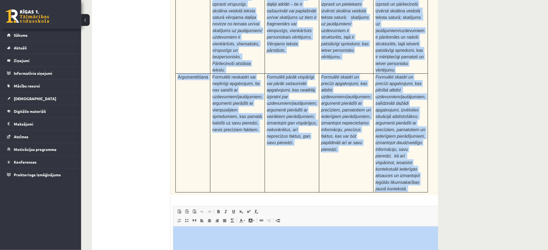
scroll to position [1657, 0]
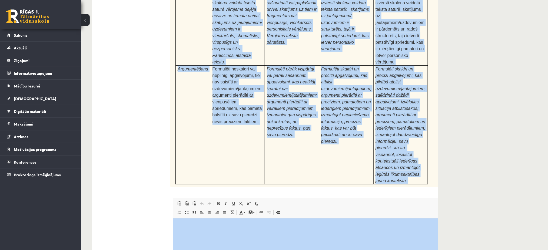
drag, startPoint x: 174, startPoint y: 8, endPoint x: 391, endPoint y: 263, distance: 335.0
copy form "Izlasi tekstu! Atbildi uz dotajiem jautājumiem! Kopā 51 punkts 0p Fragments no …"
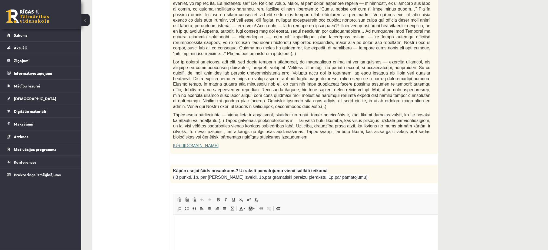
scroll to position [300, 0]
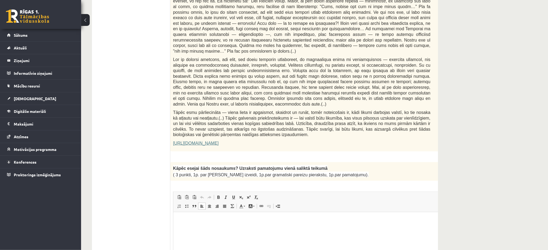
click at [258, 229] on html at bounding box center [315, 220] width 284 height 16
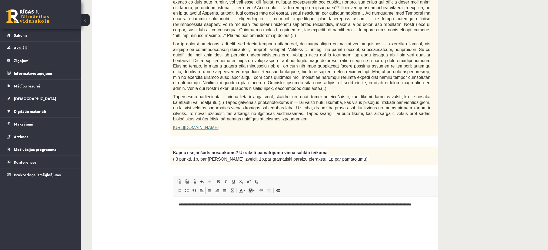
click at [413, 205] on p "**********" at bounding box center [307, 207] width 259 height 11
click at [339, 210] on p "**********" at bounding box center [307, 207] width 259 height 11
click at [402, 205] on p "**********" at bounding box center [307, 207] width 259 height 11
click at [405, 205] on p "**********" at bounding box center [307, 207] width 259 height 11
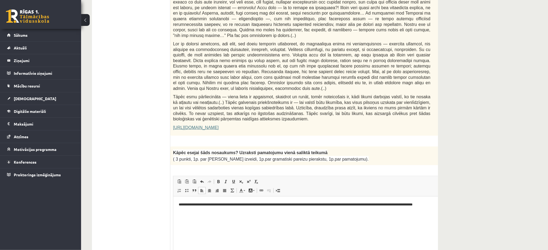
click at [317, 214] on html "**********" at bounding box center [315, 208] width 284 height 22
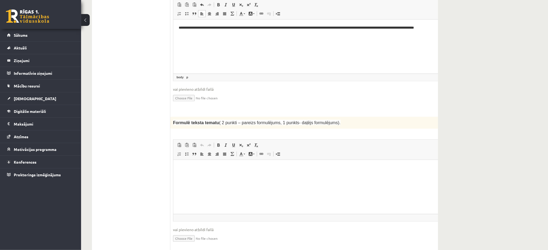
scroll to position [495, 0]
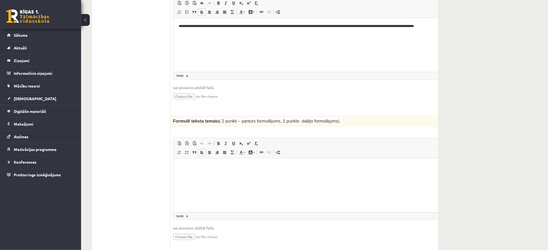
click at [208, 175] on html at bounding box center [315, 166] width 284 height 16
click at [210, 169] on p "**********" at bounding box center [307, 167] width 259 height 6
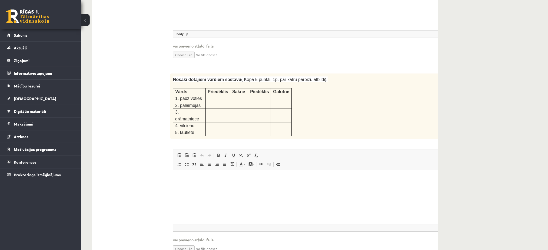
scroll to position [699, 0]
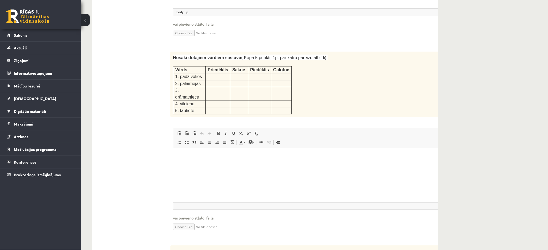
click at [211, 73] on p at bounding box center [218, 75] width 21 height 5
click at [206, 160] on html at bounding box center [315, 156] width 284 height 16
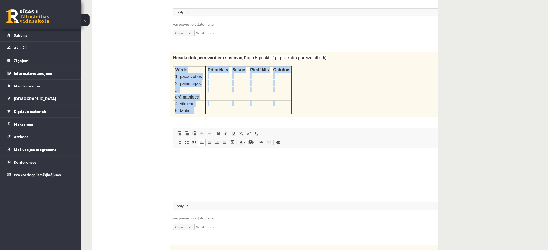
drag, startPoint x: 173, startPoint y: 49, endPoint x: 195, endPoint y: 86, distance: 42.5
click at [195, 86] on tbody "Vārds Priedēklis Sakne Piedēklis Galotne 1. padzīvoties 2. palaimējās 3. grāmat…" at bounding box center [232, 90] width 118 height 48
copy tbody "Vārds Priedēklis Sakne Piedēklis Galotne 1. padzīvoties 2. palaimējās 3. grāmat…"
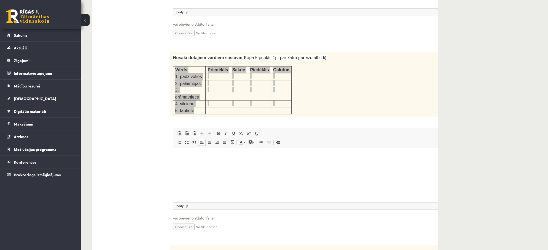
click at [196, 159] on html at bounding box center [315, 156] width 284 height 16
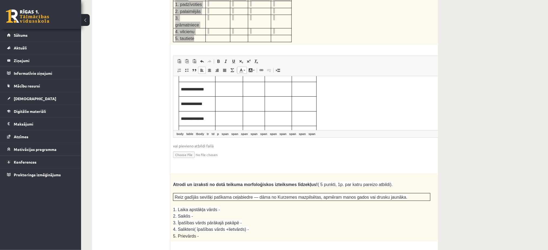
scroll to position [5, 0]
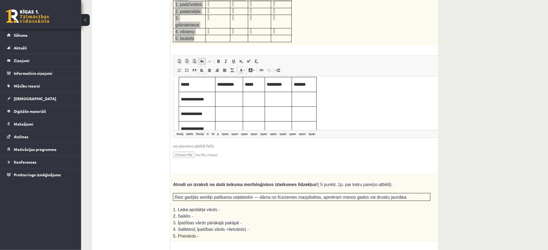
click at [202, 58] on link "Undo Keyboard shortcut Ctrl+Z" at bounding box center [202, 61] width 8 height 7
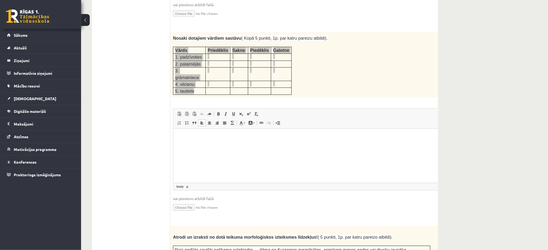
scroll to position [717, 0]
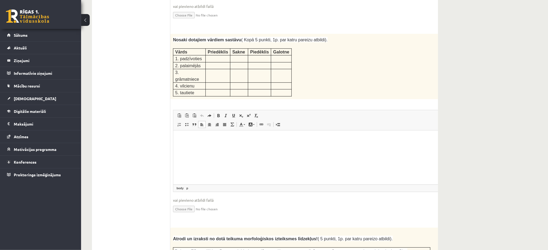
click at [296, 43] on p at bounding box center [301, 45] width 257 height 5
drag, startPoint x: 172, startPoint y: 31, endPoint x: 280, endPoint y: 69, distance: 114.8
click at [280, 69] on div "Nosaki dotajiem vārdiem sastāvu ( Kopā 5 punkti, 1p. par katru pareizu atbildi)…" at bounding box center [315, 66] width 290 height 65
copy div
click at [274, 147] on html at bounding box center [315, 138] width 284 height 16
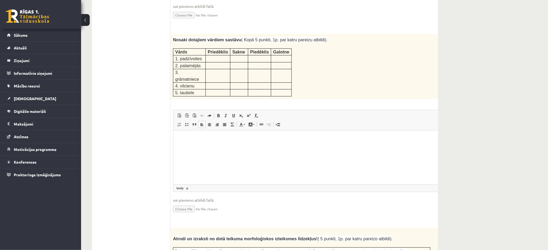
scroll to position [35, 0]
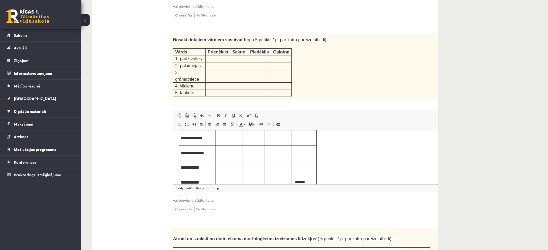
click at [312, 160] on td "Editor, wiswyg-editor-user-answer-47434009957060" at bounding box center [304, 152] width 25 height 15
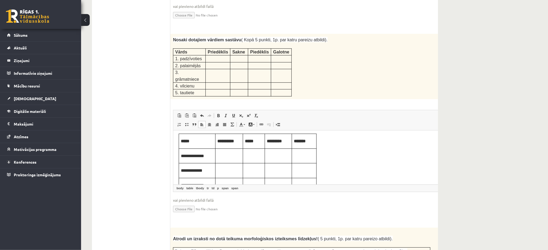
scroll to position [0, 0]
click at [229, 162] on td "Editor, wiswyg-editor-user-answer-47434009957060" at bounding box center [229, 158] width 28 height 15
click at [251, 158] on p "Editor, wiswyg-editor-user-answer-47434009957060" at bounding box center [254, 158] width 18 height 6
click at [255, 163] on td "****" at bounding box center [254, 158] width 22 height 15
click at [276, 158] on p "Editor, wiswyg-editor-user-answer-47434009957060" at bounding box center [278, 158] width 23 height 6
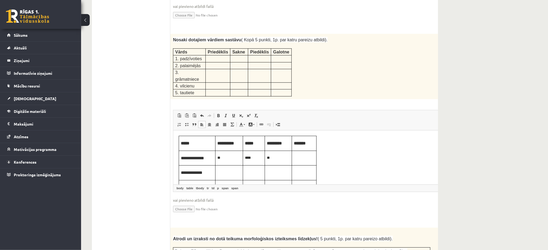
click at [298, 159] on p "Editor, wiswyg-editor-user-answer-47434009957060" at bounding box center [304, 158] width 21 height 6
click at [257, 159] on p "****" at bounding box center [254, 158] width 18 height 6
click at [302, 158] on p "***" at bounding box center [304, 158] width 21 height 6
click at [269, 156] on span "**" at bounding box center [268, 158] width 3 height 4
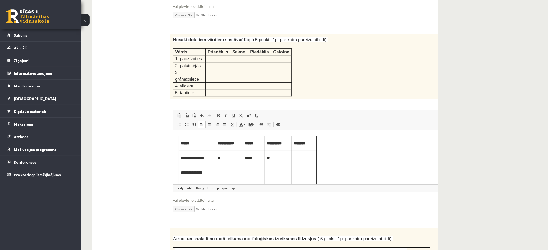
click at [269, 156] on span "**" at bounding box center [268, 158] width 3 height 4
click at [226, 171] on p "Editor, wiswyg-editor-user-answer-47434009957060" at bounding box center [229, 172] width 24 height 6
click at [283, 177] on td "Editor, wiswyg-editor-user-answer-47434009957060" at bounding box center [278, 172] width 27 height 15
click at [310, 173] on p "Editor, wiswyg-editor-user-answer-47434009957060" at bounding box center [304, 172] width 21 height 6
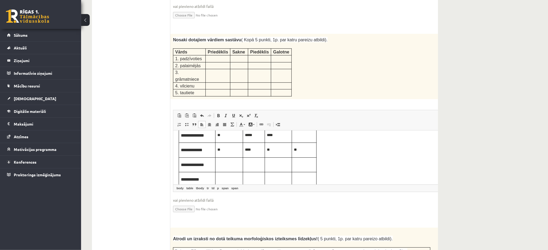
scroll to position [29, 0]
click at [251, 160] on p "Editor, wiswyg-editor-user-answer-47434009957060" at bounding box center [254, 158] width 18 height 6
click at [268, 158] on p "Editor, wiswyg-editor-user-answer-47434009957060" at bounding box center [278, 158] width 23 height 6
click at [302, 162] on td "*" at bounding box center [304, 158] width 25 height 15
click at [227, 174] on p "Editor, wiswyg-editor-user-answer-47434009957060" at bounding box center [229, 173] width 24 height 6
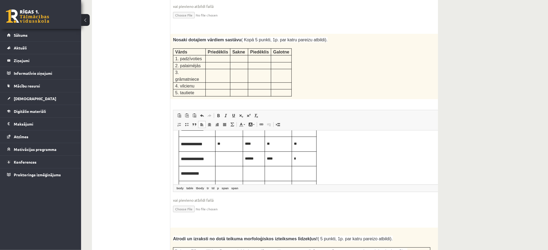
click at [254, 174] on p "Editor, wiswyg-editor-user-answer-47434009957060" at bounding box center [254, 173] width 18 height 6
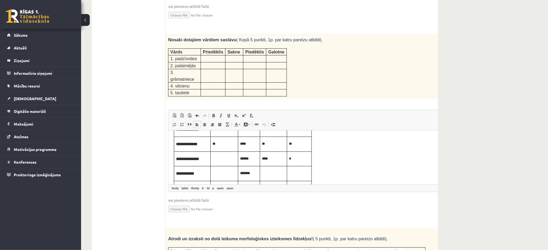
scroll to position [0, 8]
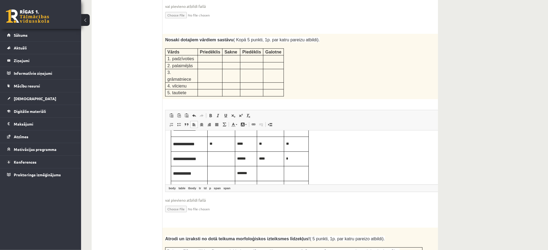
click at [292, 177] on td "Editor, wiswyg-editor-user-answer-47434009957060" at bounding box center [296, 173] width 25 height 15
click at [267, 176] on td "Editor, wiswyg-editor-user-answer-47434009957060" at bounding box center [270, 171] width 27 height 15
click at [289, 175] on td "Editor, wiswyg-editor-user-answer-47434009957060" at bounding box center [296, 171] width 25 height 15
click at [252, 175] on td "Editor, wiswyg-editor-user-answer-47434009957060" at bounding box center [246, 171] width 22 height 15
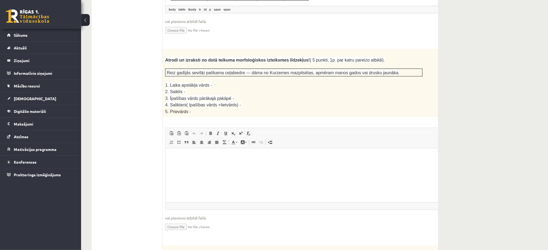
scroll to position [896, 0]
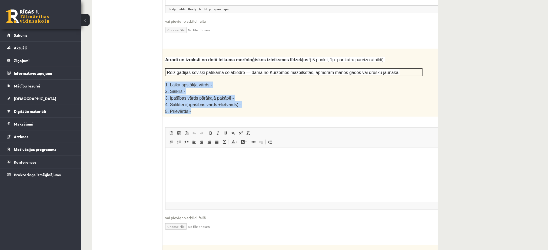
drag, startPoint x: 164, startPoint y: 55, endPoint x: 197, endPoint y: 85, distance: 44.6
click at [197, 85] on div "Atrodi un izraksti no dotā teikuma morfoloģiskos izteiksmes līdzekļus! ( 5 punk…" at bounding box center [307, 83] width 290 height 68
copy div "1. Laika apstākļa vārds - 2. Saiklis - 3. Īpašības vārds pārākajā pakāpē - 4. S…"
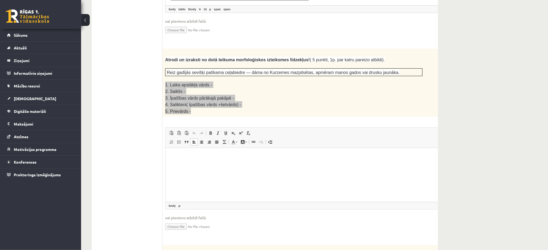
click at [220, 154] on p "Editor, wiswyg-editor-user-answer-47434009905400" at bounding box center [307, 156] width 273 height 6
click at [232, 156] on p "**********" at bounding box center [300, 156] width 259 height 6
click at [193, 168] on body "**********" at bounding box center [307, 174] width 273 height 42
click at [197, 164] on p "**********" at bounding box center [300, 165] width 259 height 6
click at [233, 177] on p "**********" at bounding box center [300, 174] width 259 height 6
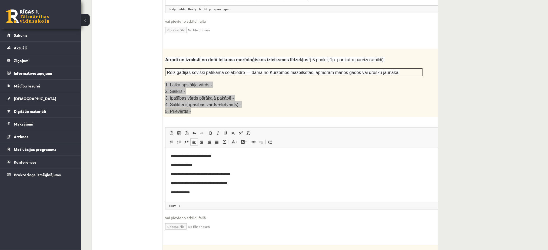
click at [236, 183] on p "**********" at bounding box center [300, 184] width 259 height 6
click at [214, 195] on p "**********" at bounding box center [300, 193] width 259 height 6
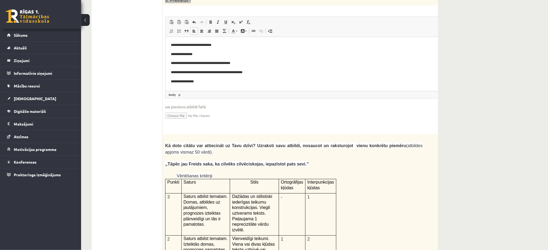
scroll to position [1008, 0]
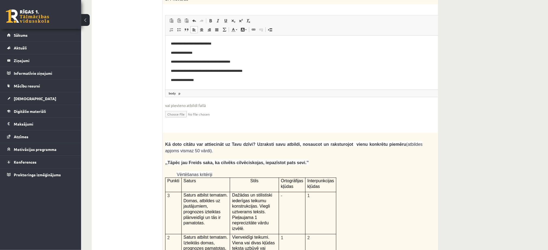
click at [218, 159] on p ",,Tāpēc jau Freids saka, ka cilvēks cilvēciskojas, iepazīstot pats sevi.’’" at bounding box center [293, 162] width 257 height 6
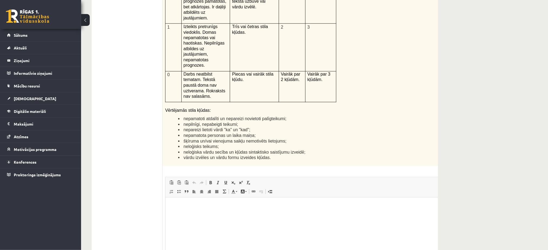
scroll to position [1282, 0]
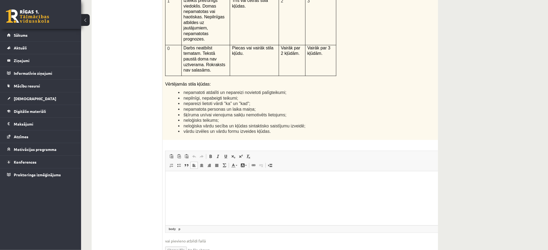
click at [248, 188] on html at bounding box center [307, 179] width 284 height 16
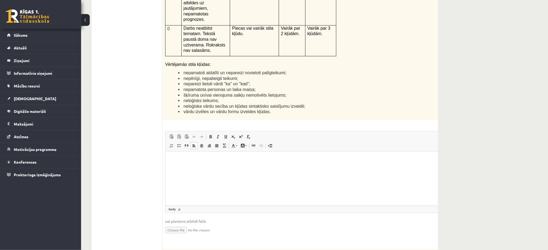
scroll to position [1303, 0]
click at [249, 167] on html at bounding box center [307, 159] width 284 height 16
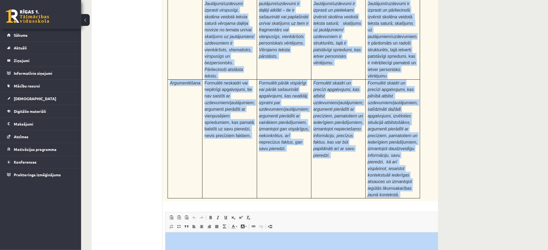
scroll to position [1657, 0]
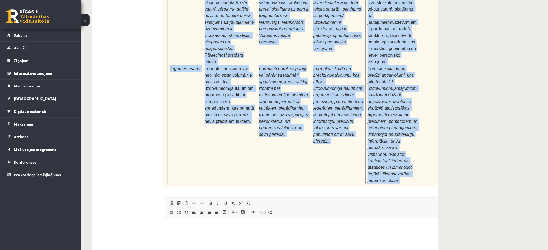
drag, startPoint x: 164, startPoint y: 89, endPoint x: 499, endPoint y: 121, distance: 336.0
copy form "Kā doto citātu var attiecināt uz Tavu dzīvi? Uzraksti savu atbildi, nosaucot un…"
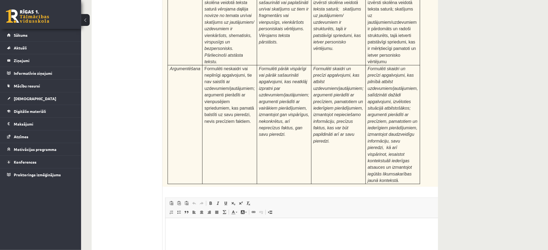
click at [255, 235] on html at bounding box center [307, 226] width 284 height 16
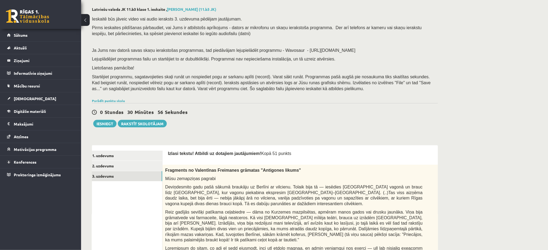
scroll to position [0, 0]
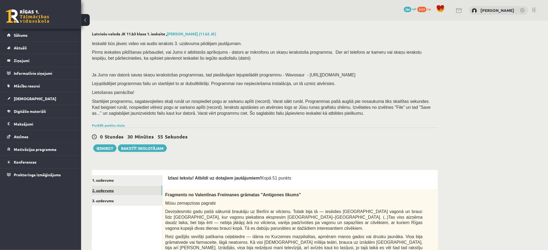
click at [141, 191] on link "2. uzdevums" at bounding box center [125, 191] width 73 height 10
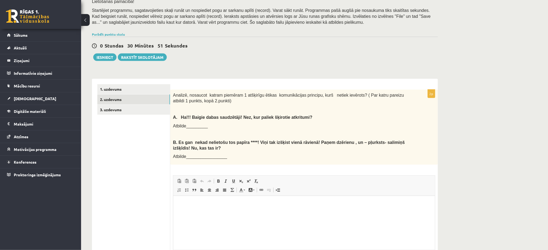
click at [173, 99] on span "Analizē, nosaucot katram piemēram 1 atšķirīgu ētikas komunikācijas principu, ku…" at bounding box center [288, 98] width 231 height 10
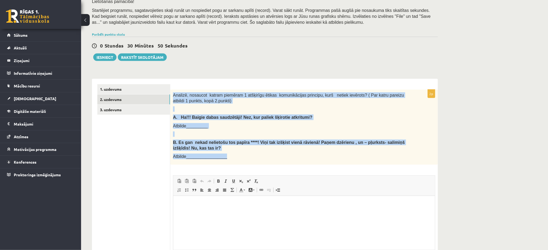
drag, startPoint x: 172, startPoint y: 96, endPoint x: 270, endPoint y: 162, distance: 118.2
click at [270, 162] on div "Analizē, nosaucot katram piemēram 1 atšķirīgu ētikas komunikācijas principu, ku…" at bounding box center [304, 127] width 268 height 75
copy div "Analizē, nosaucot katram piemēram 1 atšķirīgu ētikas komunikācijas principu, ku…"
click at [176, 121] on div "Analizē, nosaucot katram piemēram 1 atšķirīgu ētikas komunikācijas principu, ku…" at bounding box center [304, 127] width 268 height 75
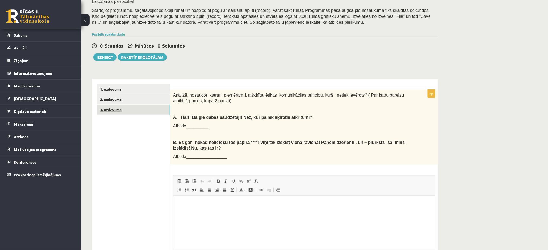
click at [128, 107] on link "3. uzdevums" at bounding box center [133, 110] width 73 height 10
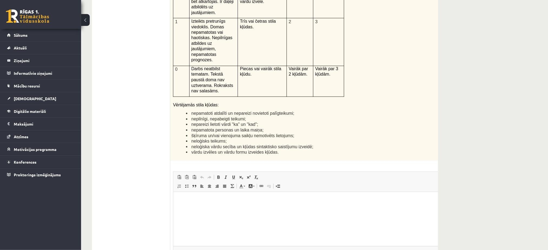
scroll to position [1309, 0]
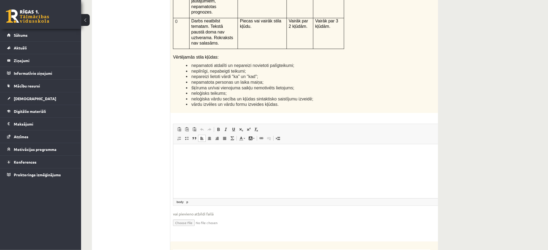
click at [254, 161] on html at bounding box center [315, 152] width 284 height 16
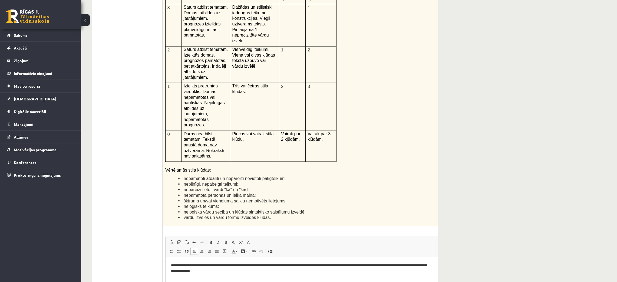
scroll to position [1200, 0]
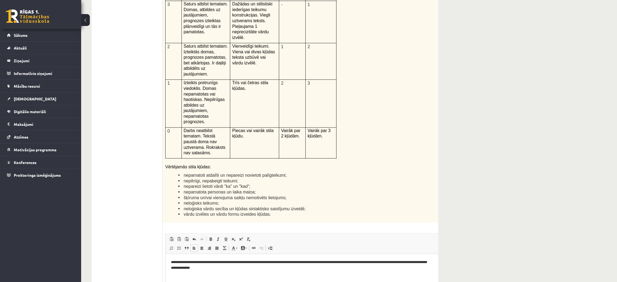
click at [346, 250] on p "**********" at bounding box center [300, 264] width 259 height 11
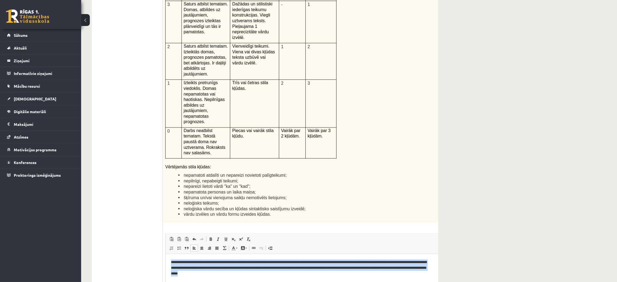
drag, startPoint x: 169, startPoint y: 260, endPoint x: 364, endPoint y: 278, distance: 196.3
click at [364, 250] on html "**********" at bounding box center [307, 268] width 284 height 28
copy p "**********"
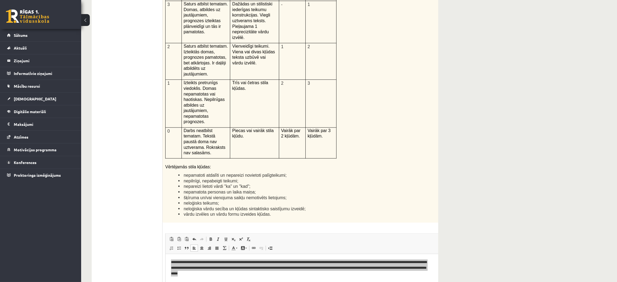
click at [342, 158] on p at bounding box center [300, 160] width 246 height 5
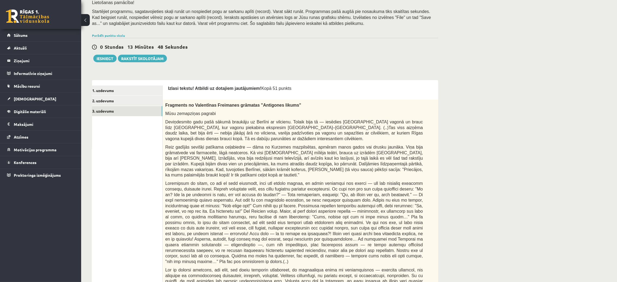
scroll to position [0, 0]
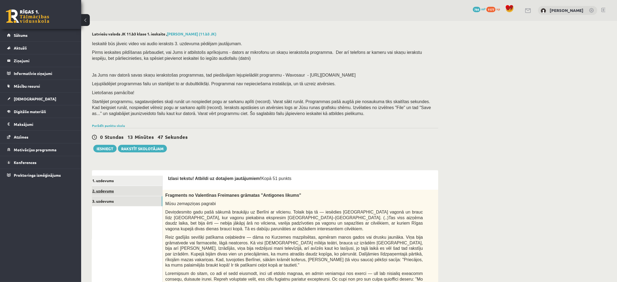
click at [133, 189] on link "2. uzdevums" at bounding box center [125, 191] width 73 height 10
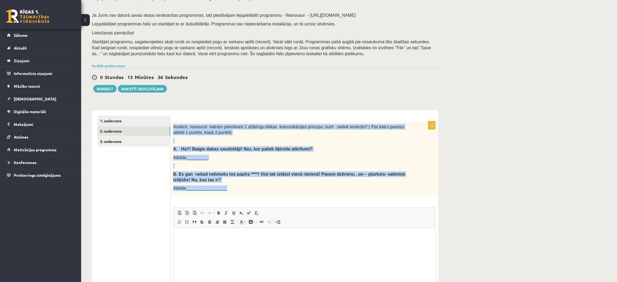
drag, startPoint x: 170, startPoint y: 123, endPoint x: 247, endPoint y: 195, distance: 105.7
click at [247, 195] on div "Analizē, nosaucot katram piemēram 1 atšķirīgu ētikas komunikācijas principu, ku…" at bounding box center [304, 158] width 268 height 75
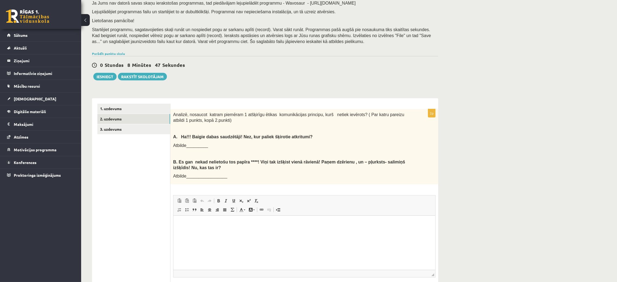
scroll to position [74, 0]
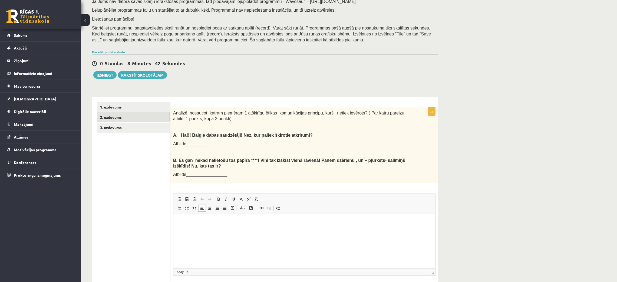
click at [225, 230] on html at bounding box center [304, 222] width 262 height 16
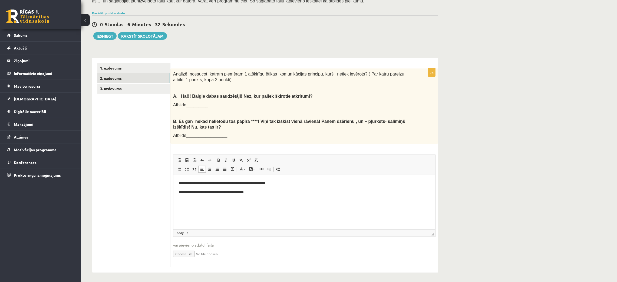
scroll to position [114, 0]
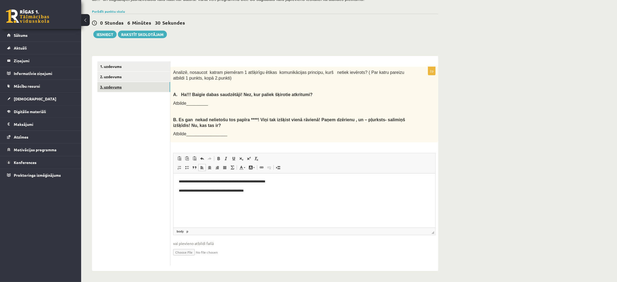
click at [115, 85] on link "3. uzdevums" at bounding box center [133, 87] width 73 height 10
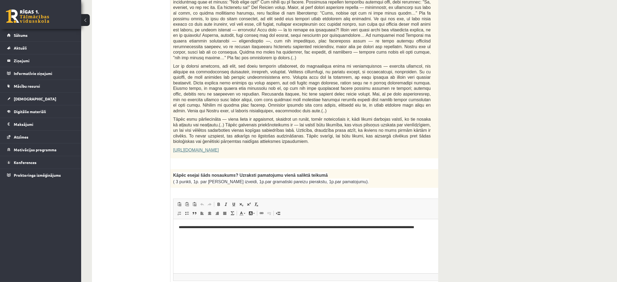
scroll to position [0, 0]
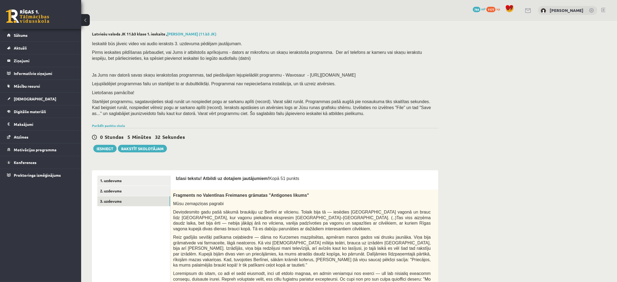
click at [311, 114] on p "Startējiet programmu, sagatavojieties skaļi runāt un nospiediet pogu ar sarkanu…" at bounding box center [263, 107] width 343 height 18
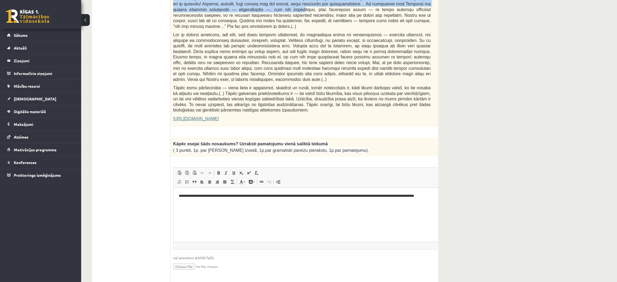
scroll to position [318, 0]
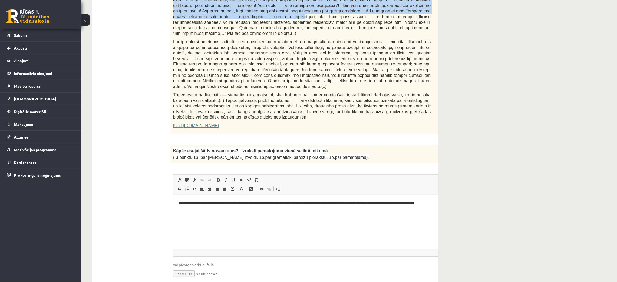
drag, startPoint x: 171, startPoint y: 38, endPoint x: 374, endPoint y: 117, distance: 218.0
click at [374, 117] on div "Fragments no Valentīnas Freimanes grāmatas "Antigones likums" Mūsu zemapziņas p…" at bounding box center [315, 3] width 290 height 262
copy div "Fragments no Valentīnas Freimanes grāmatas "Antigones likums" Mūsu zemapziņas p…"
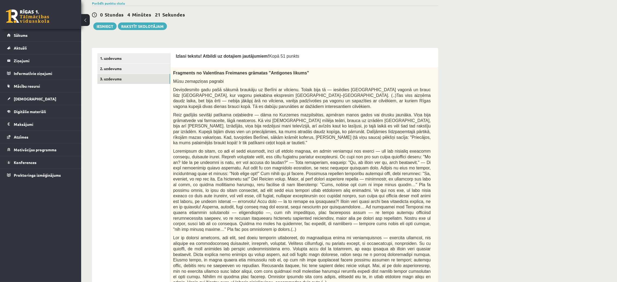
scroll to position [0, 0]
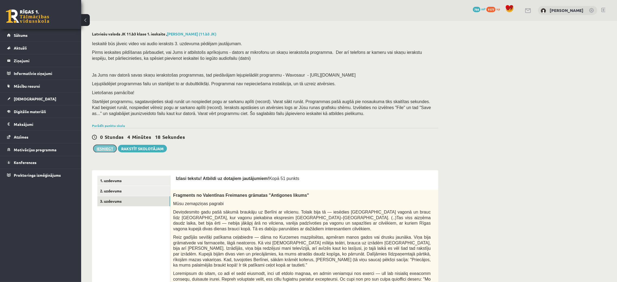
click at [100, 148] on button "Iesniegt" at bounding box center [104, 149] width 23 height 8
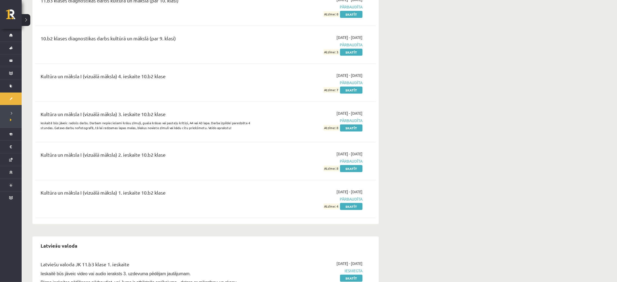
scroll to position [350, 0]
